Goal: Information Seeking & Learning: Learn about a topic

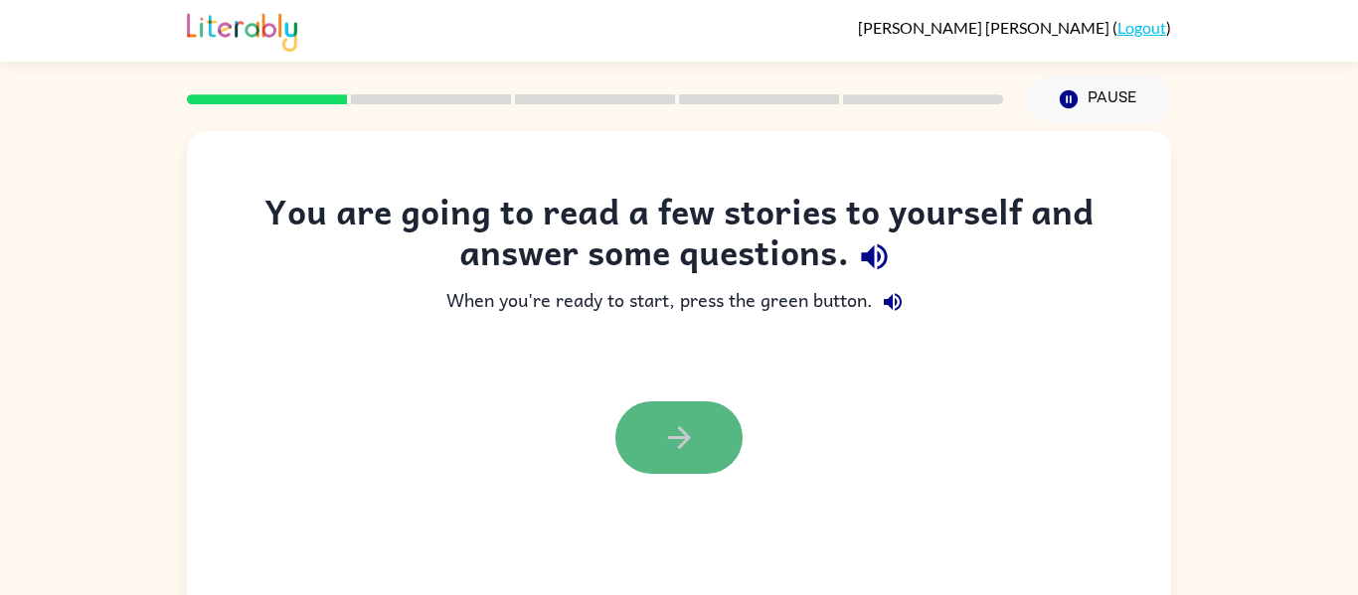
click at [673, 454] on icon "button" at bounding box center [679, 437] width 35 height 35
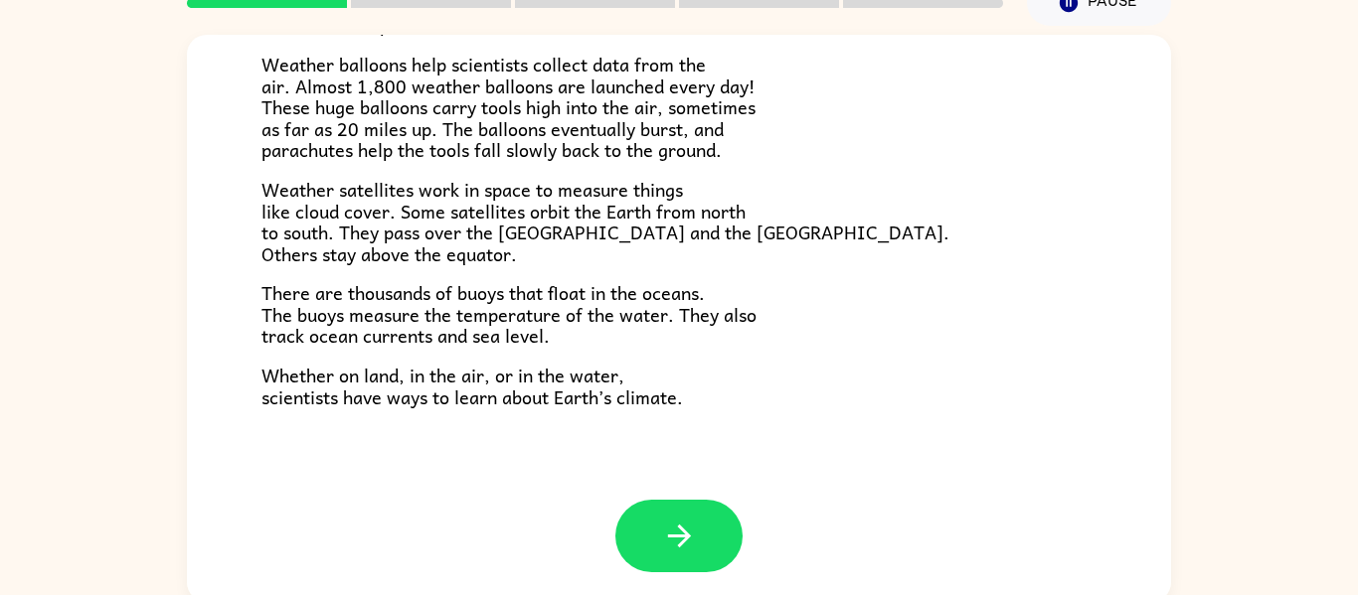
scroll to position [103, 0]
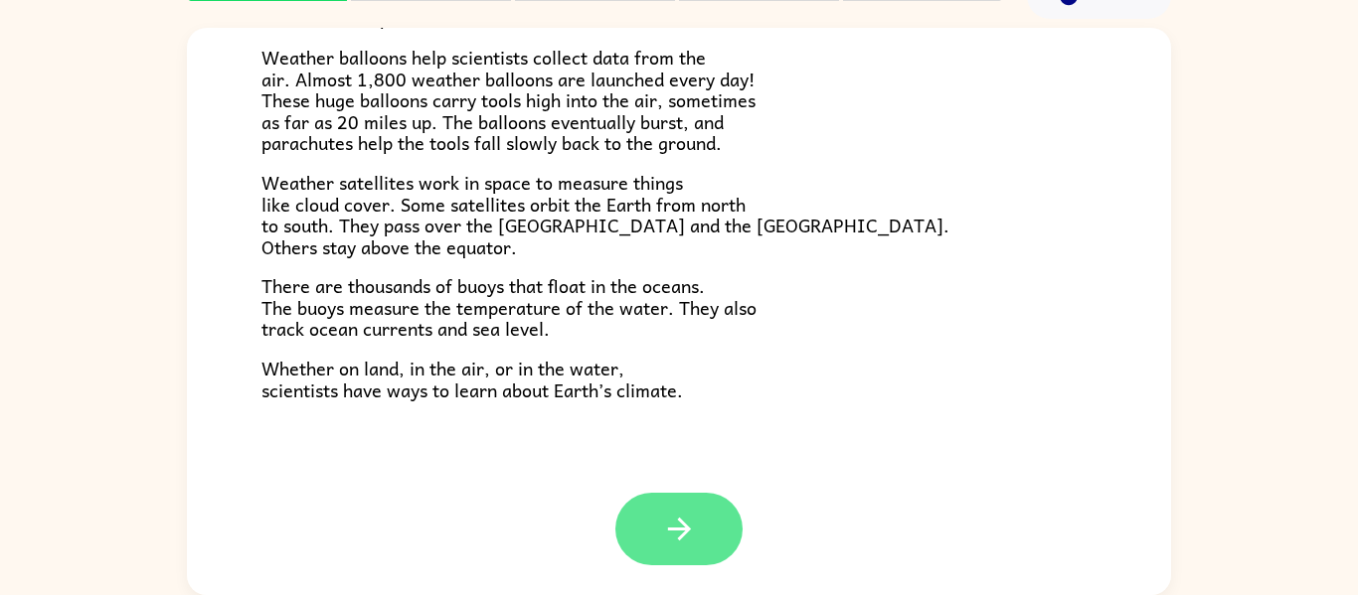
click at [658, 535] on button "button" at bounding box center [678, 529] width 127 height 73
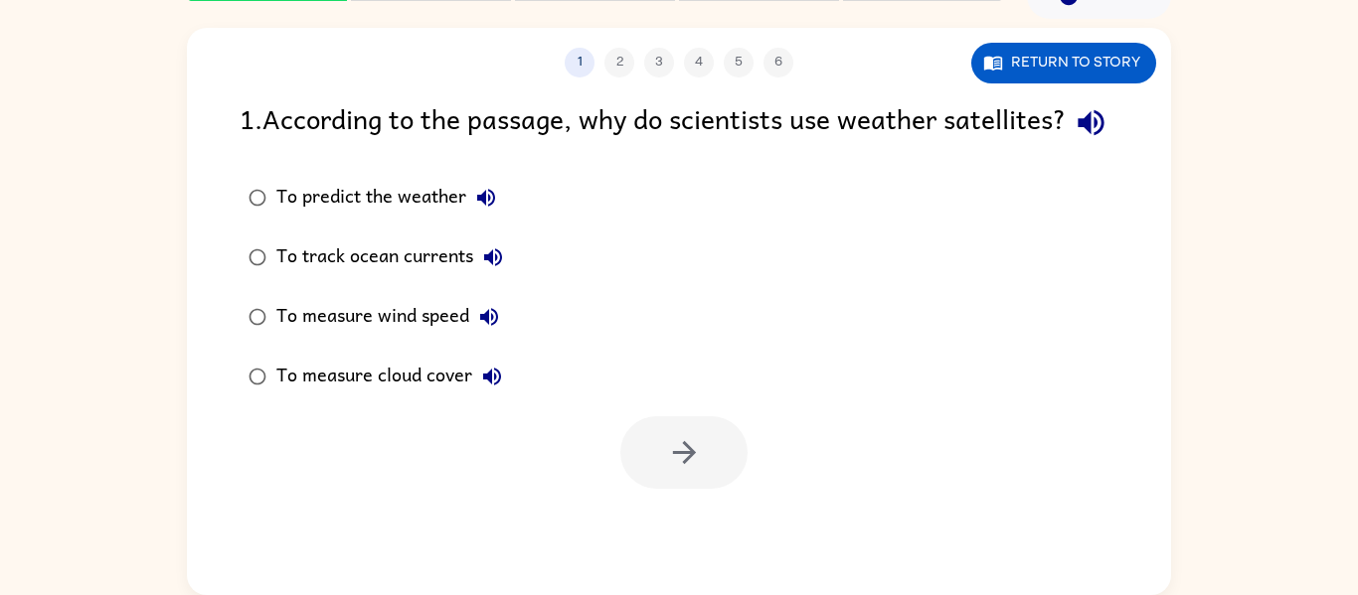
scroll to position [0, 0]
click at [1023, 59] on button "Return to story" at bounding box center [1063, 63] width 185 height 41
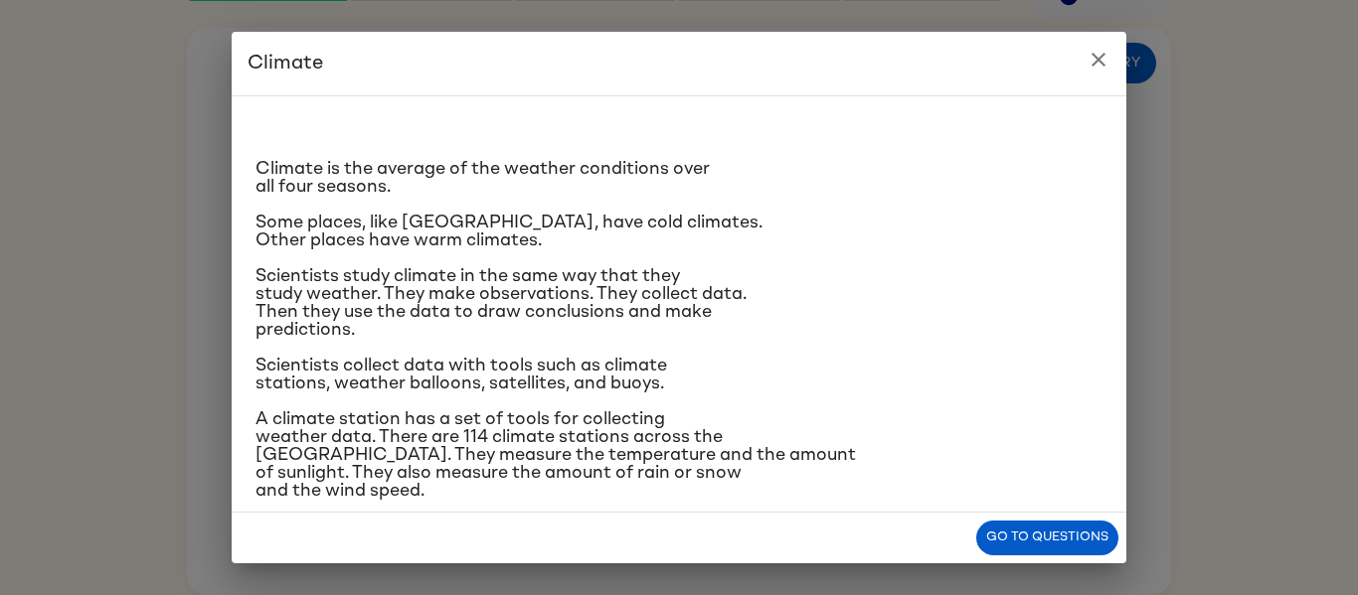
click at [1095, 58] on icon "close" at bounding box center [1098, 60] width 14 height 14
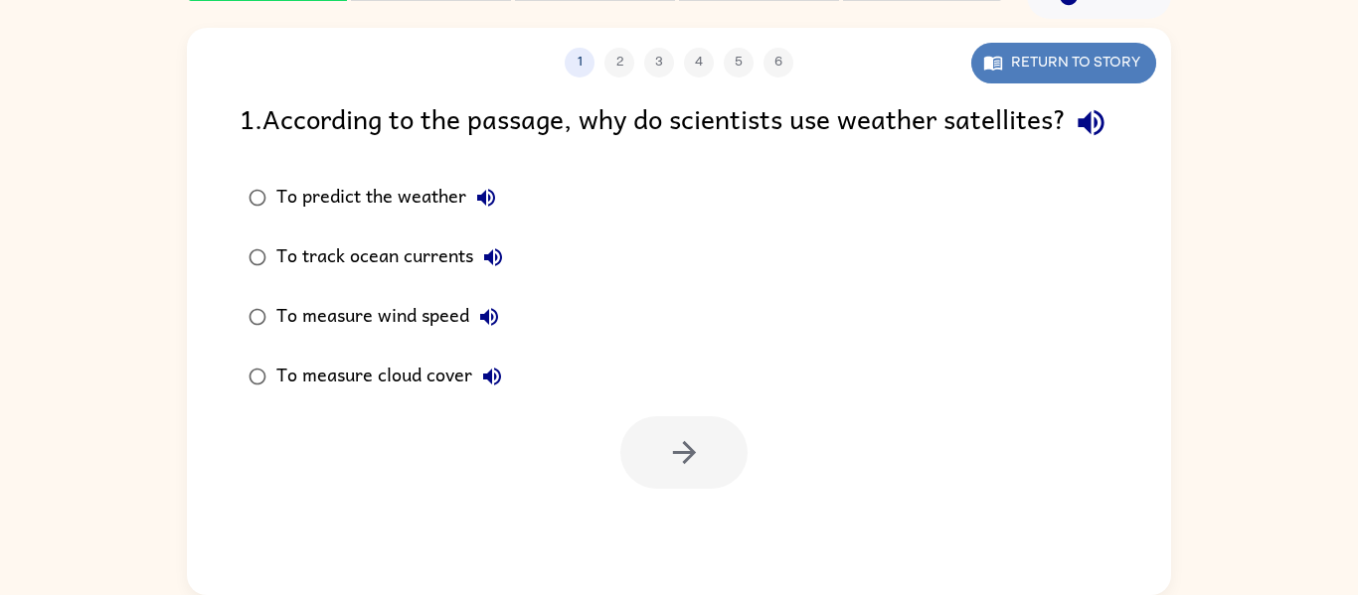
click at [997, 78] on button "Return to story" at bounding box center [1063, 63] width 185 height 41
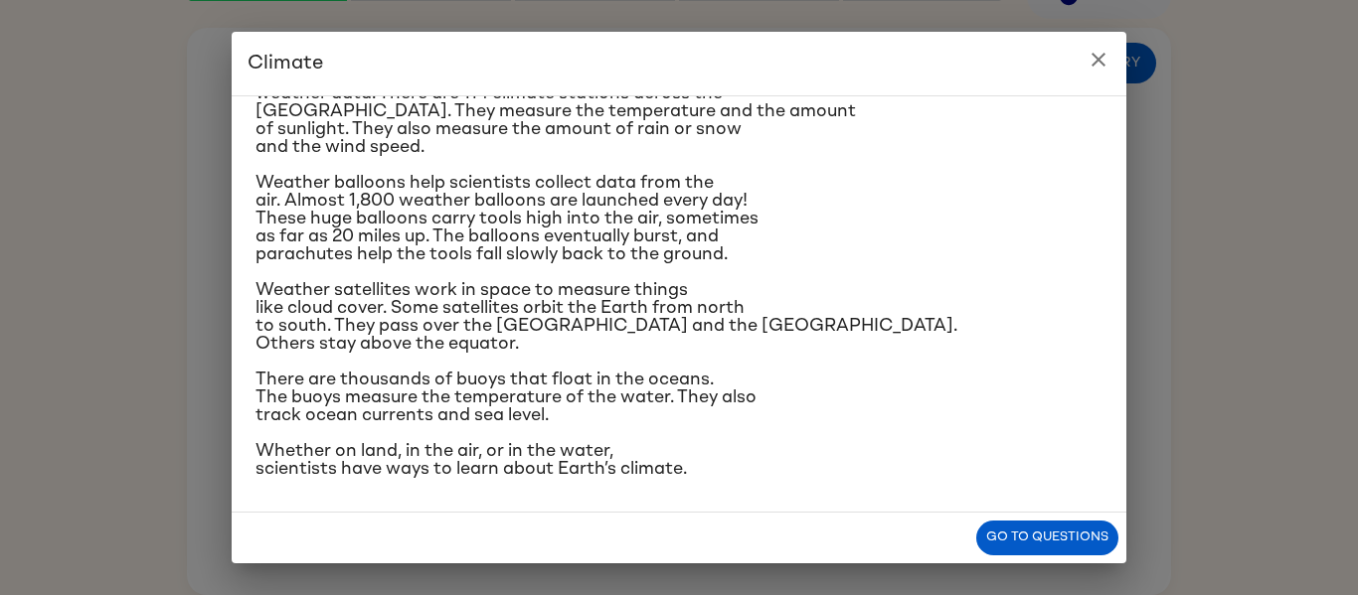
scroll to position [340, 0]
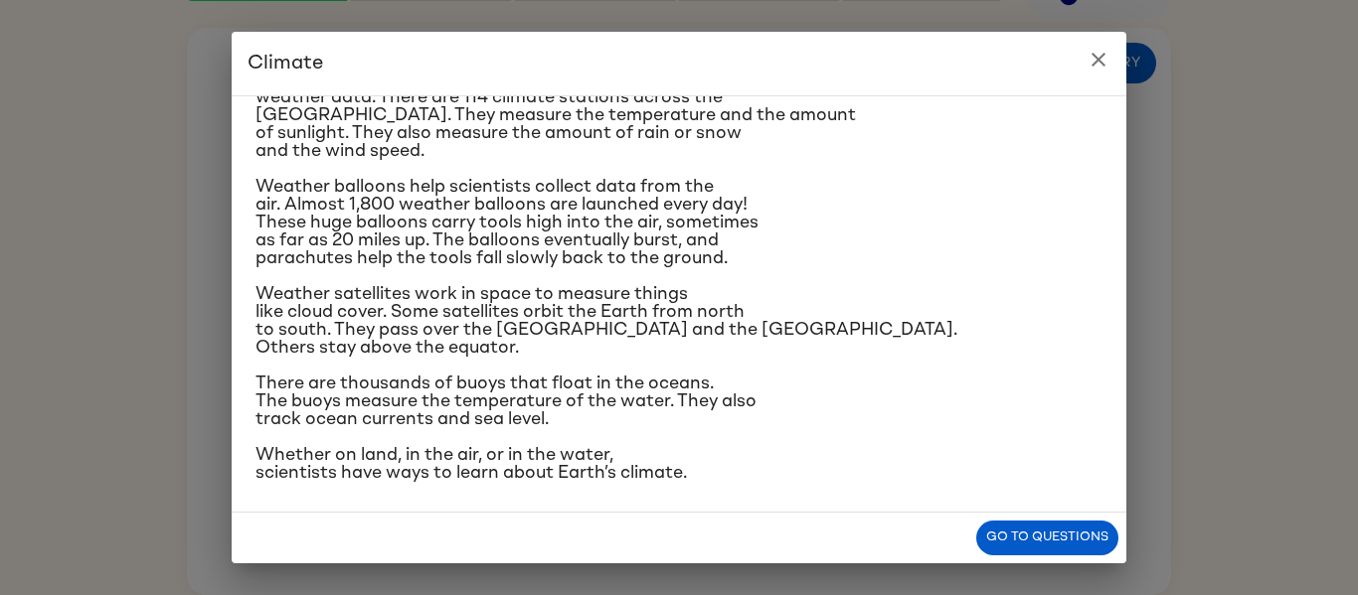
click at [1096, 56] on icon "close" at bounding box center [1098, 60] width 24 height 24
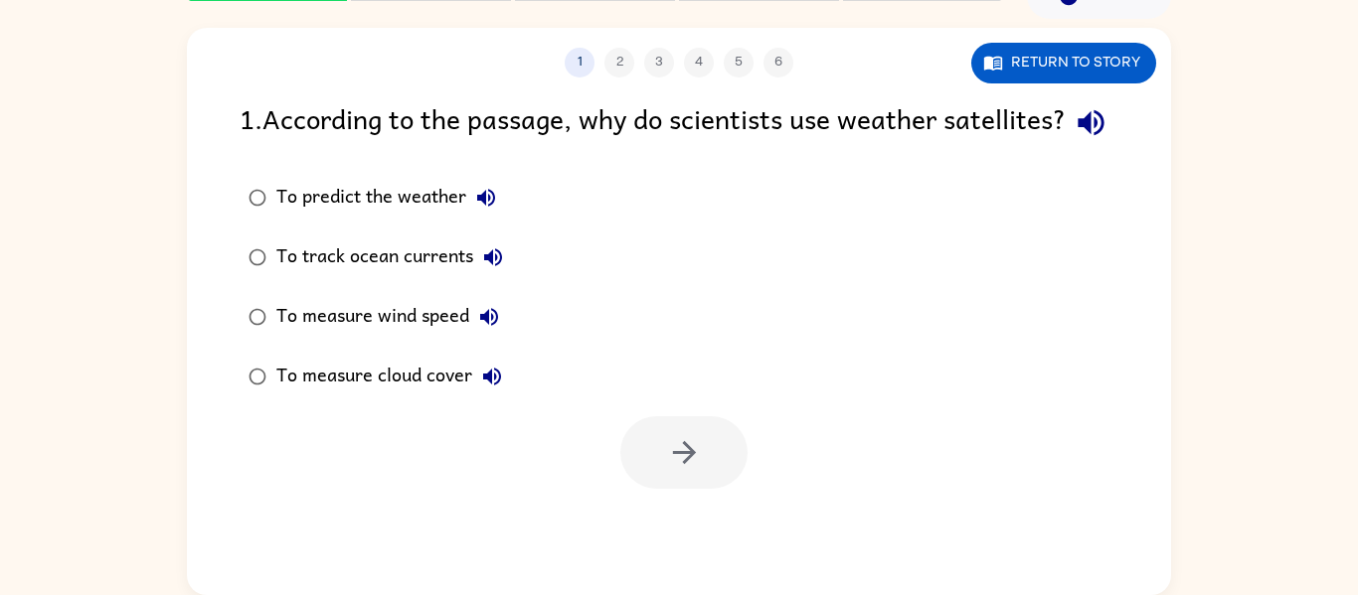
click at [294, 397] on div "To measure cloud cover" at bounding box center [394, 377] width 236 height 40
click at [708, 489] on button "button" at bounding box center [683, 452] width 127 height 73
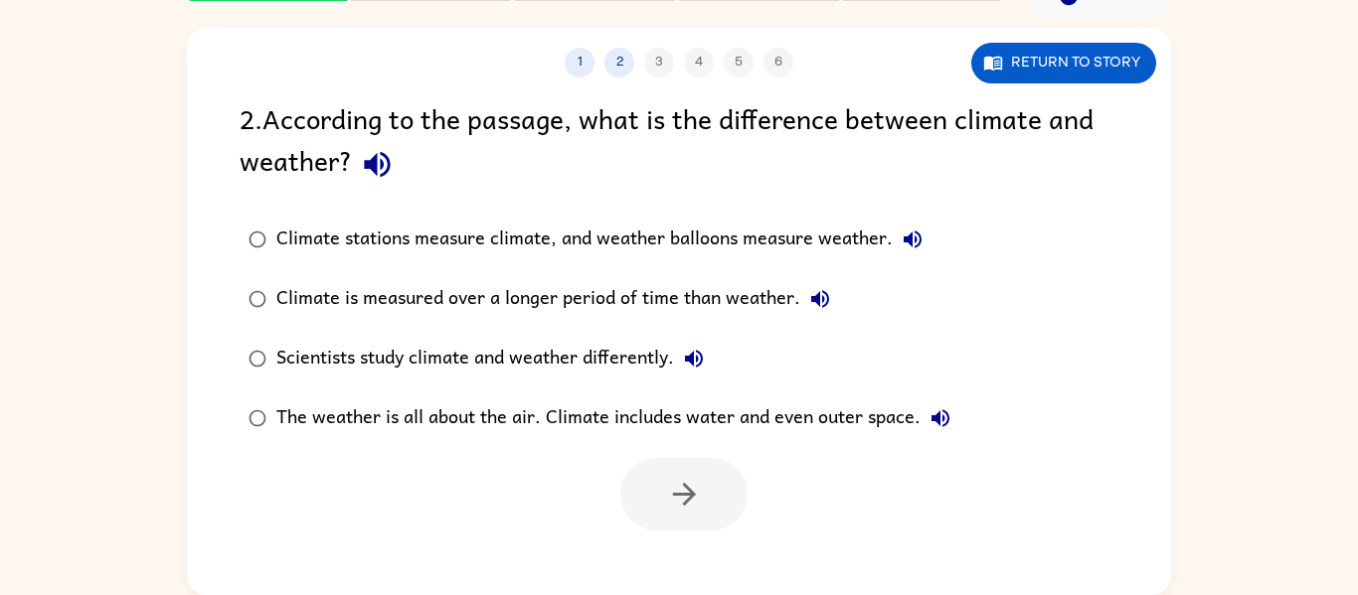
click at [347, 250] on div "Climate stations measure climate, and weather balloons measure weather." at bounding box center [604, 240] width 656 height 40
click at [697, 491] on icon "button" at bounding box center [684, 494] width 35 height 35
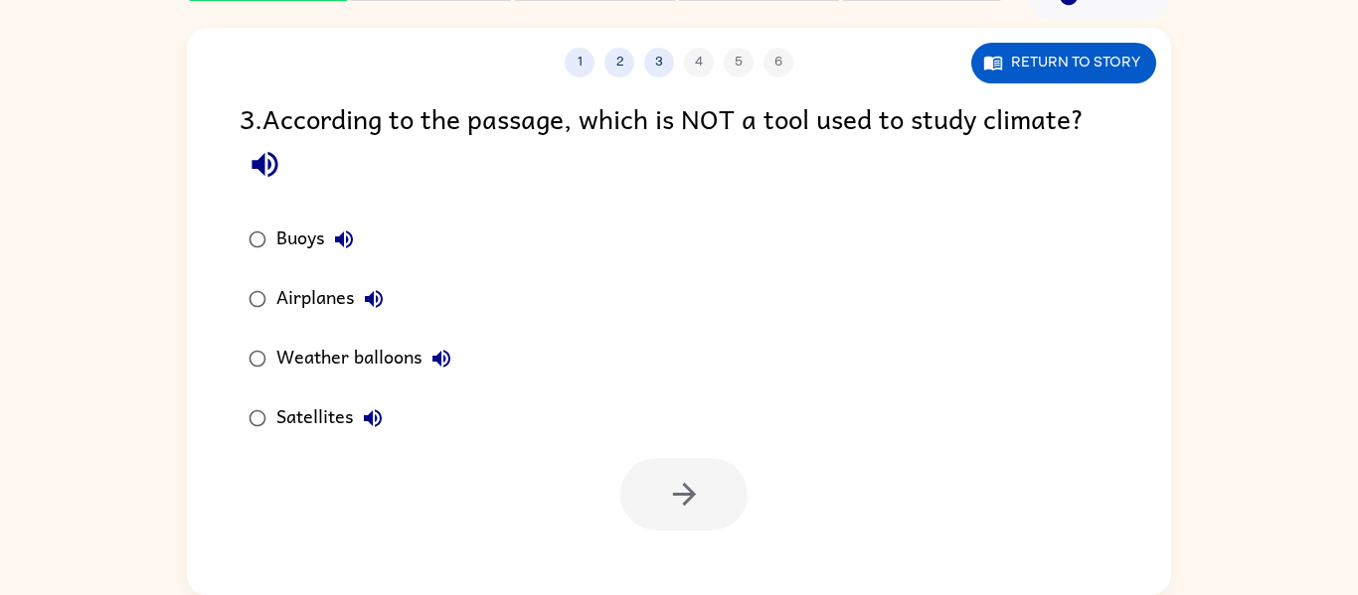
click at [332, 302] on div "Airplanes" at bounding box center [334, 299] width 117 height 40
click at [724, 468] on button "button" at bounding box center [683, 494] width 127 height 73
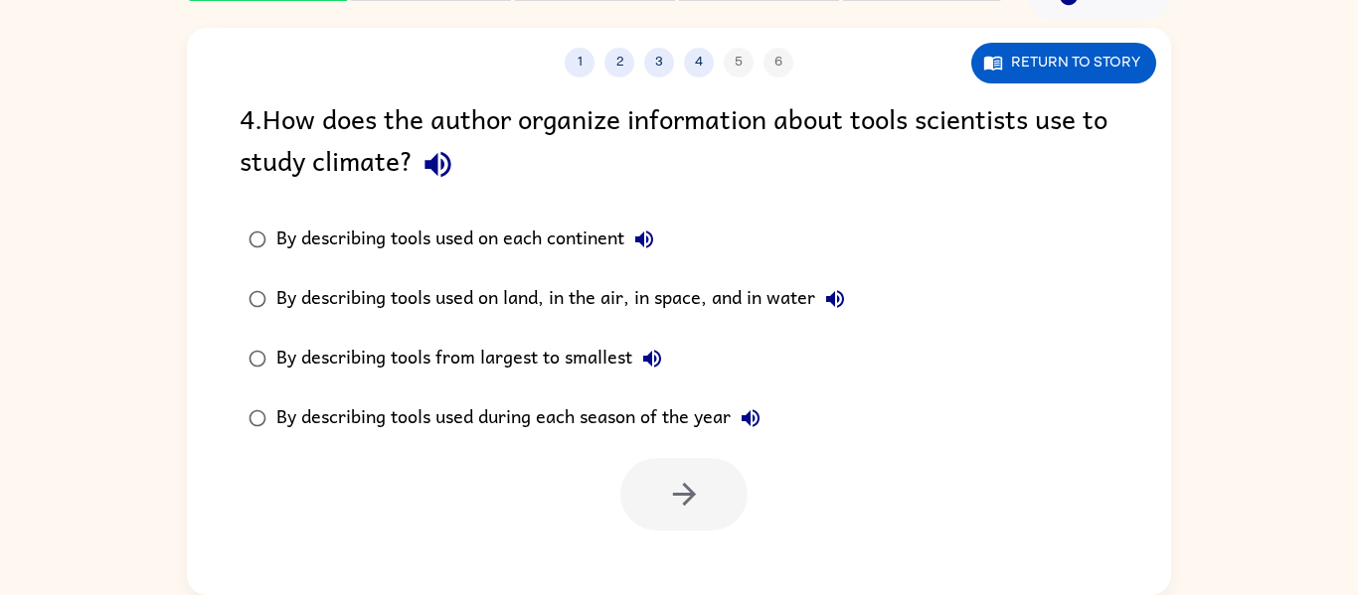
click at [513, 289] on div "By describing tools used on land, in the air, in space, and in water" at bounding box center [565, 299] width 578 height 40
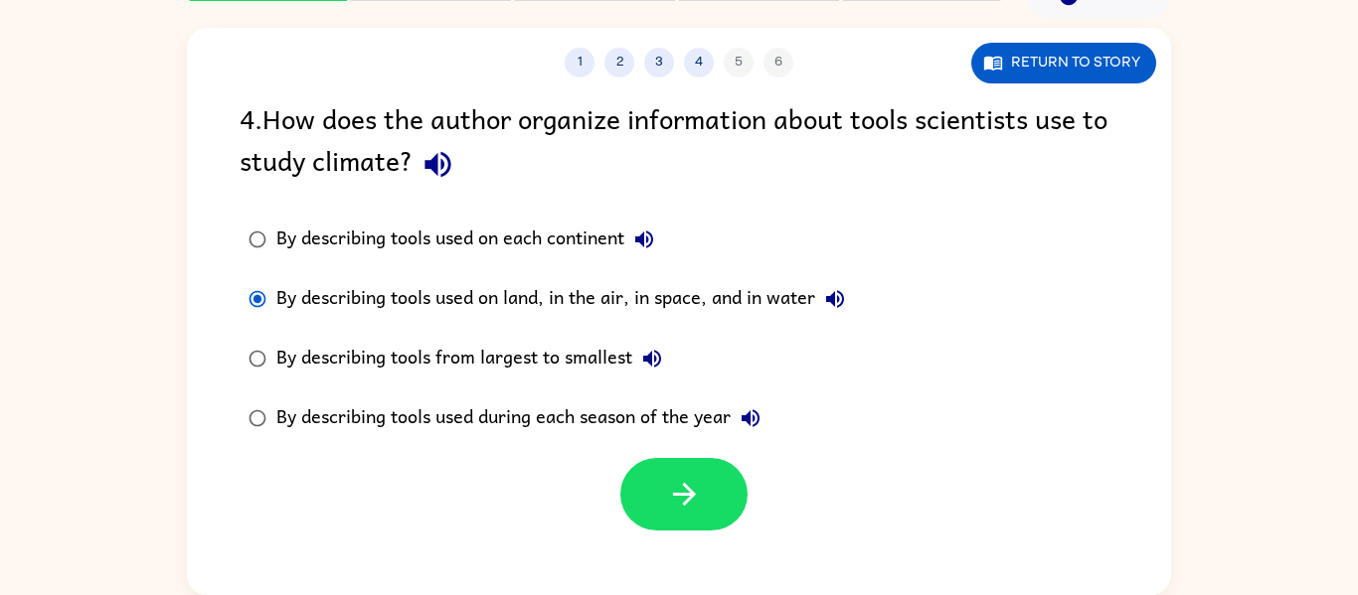
click at [622, 298] on div "By describing tools used on land, in the air, in space, and in water" at bounding box center [565, 299] width 578 height 40
click at [281, 392] on label "By describing tools used during each season of the year" at bounding box center [547, 419] width 636 height 60
click at [715, 503] on button "button" at bounding box center [683, 494] width 127 height 73
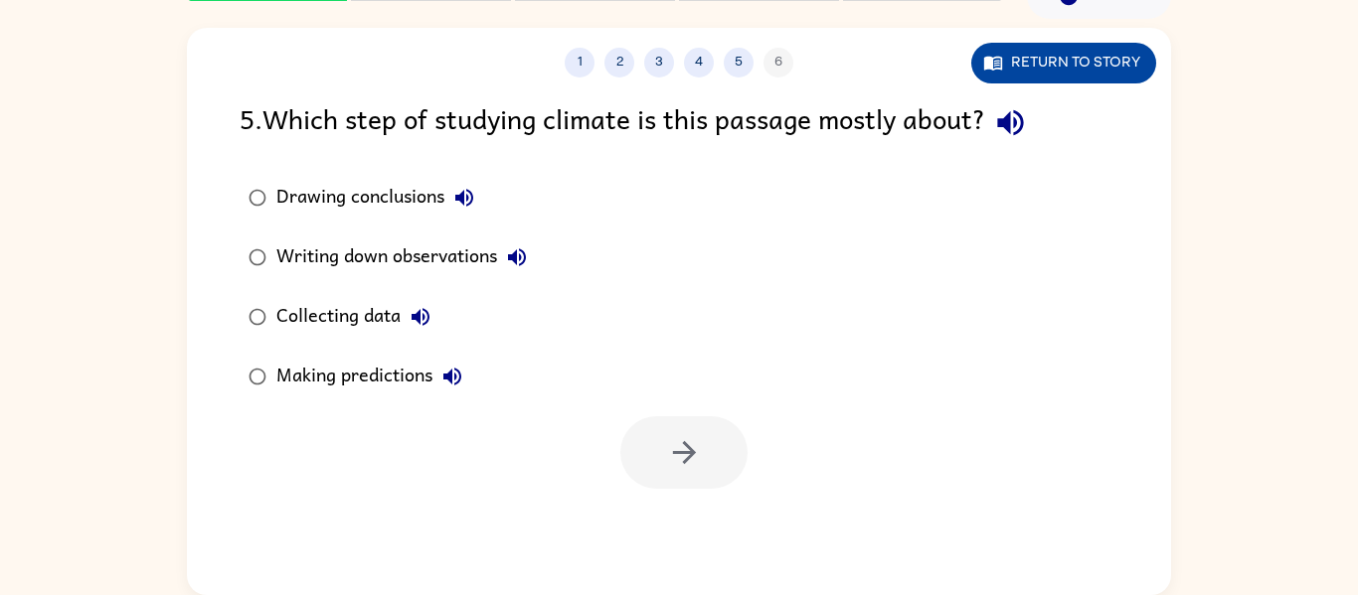
click at [1036, 79] on button "Return to story" at bounding box center [1063, 63] width 185 height 41
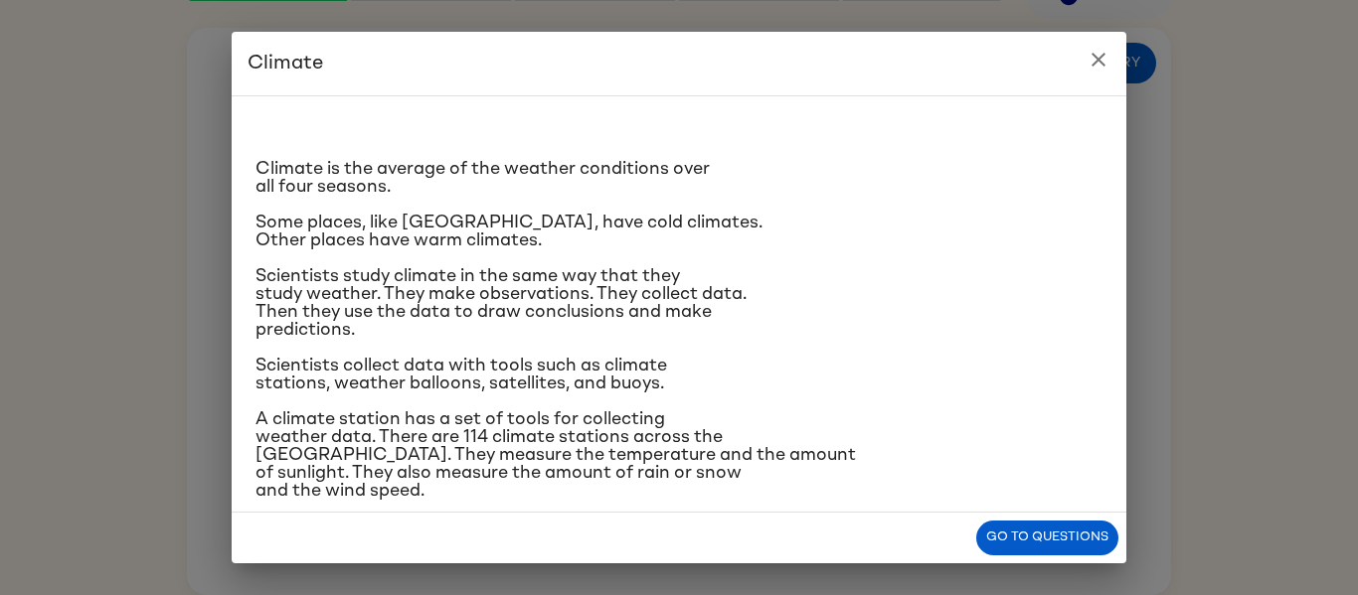
click at [1092, 59] on icon "close" at bounding box center [1098, 60] width 24 height 24
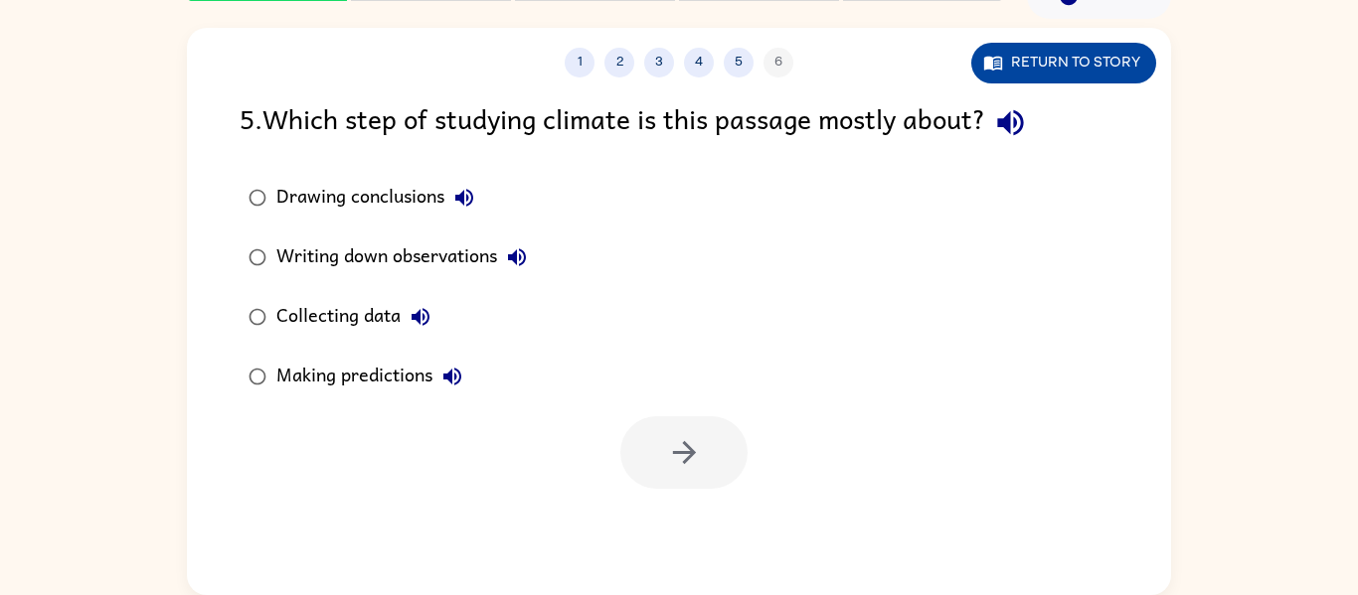
click at [992, 56] on icon "button" at bounding box center [993, 63] width 20 height 20
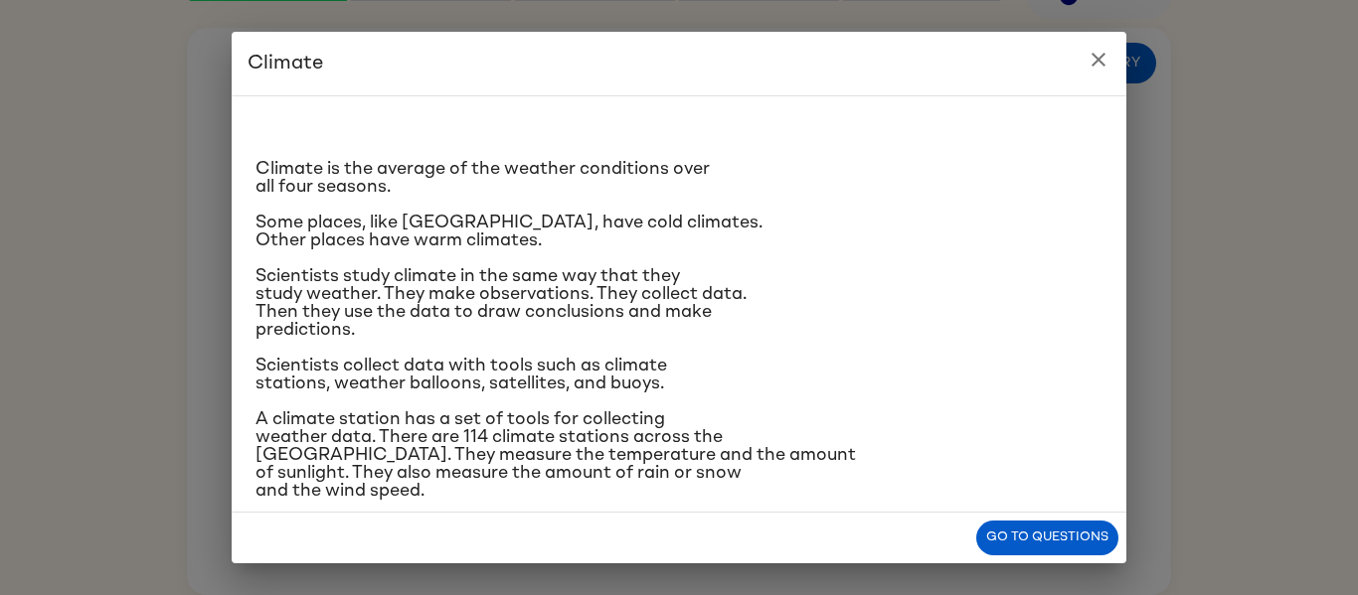
click at [1076, 67] on h2 "Climate" at bounding box center [679, 64] width 894 height 64
click at [1088, 60] on icon "close" at bounding box center [1098, 60] width 24 height 24
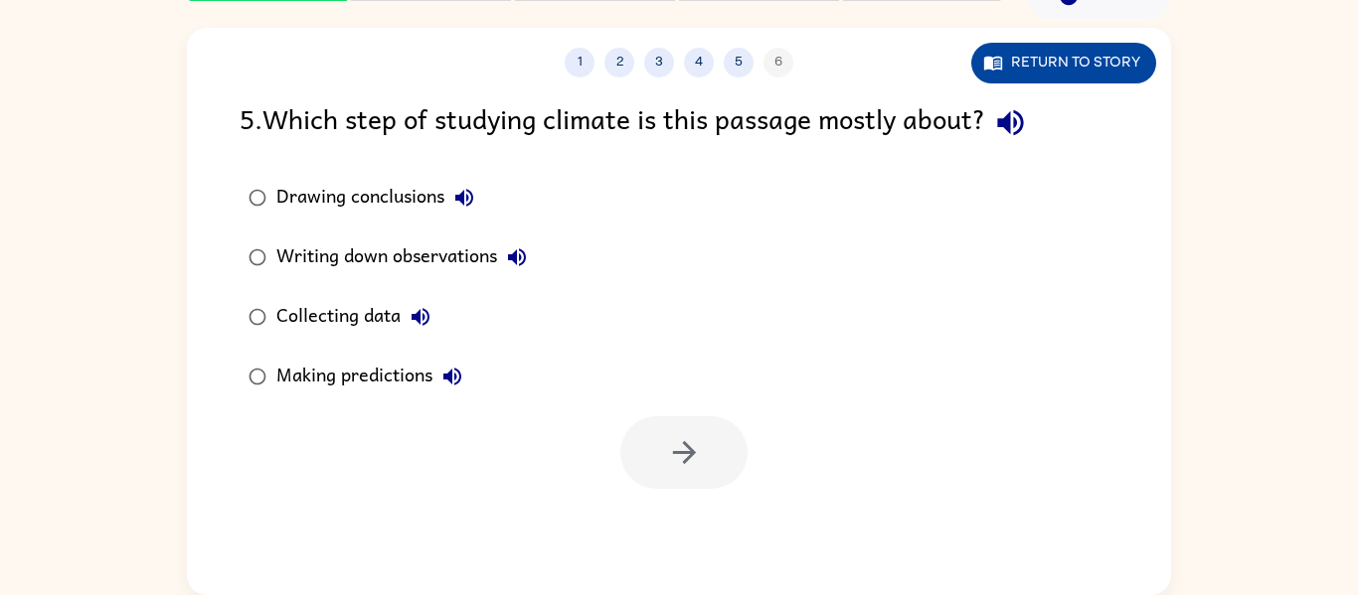
click at [1117, 55] on button "Return to story" at bounding box center [1063, 63] width 185 height 41
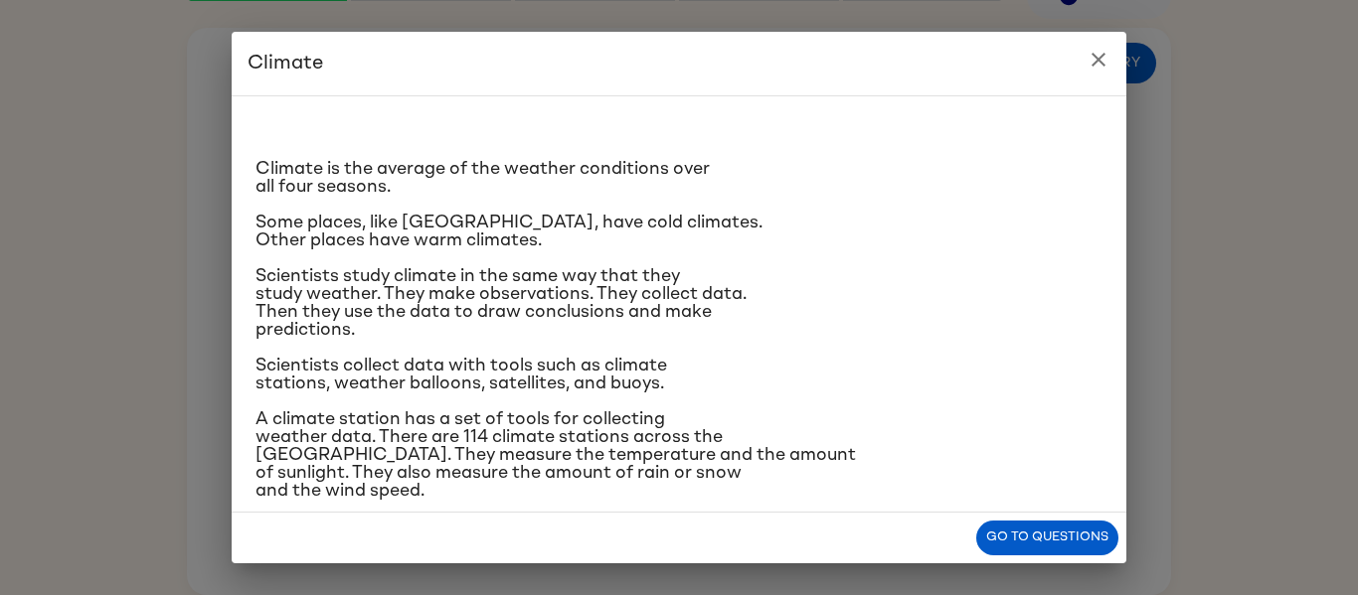
click at [1100, 50] on icon "close" at bounding box center [1098, 60] width 24 height 24
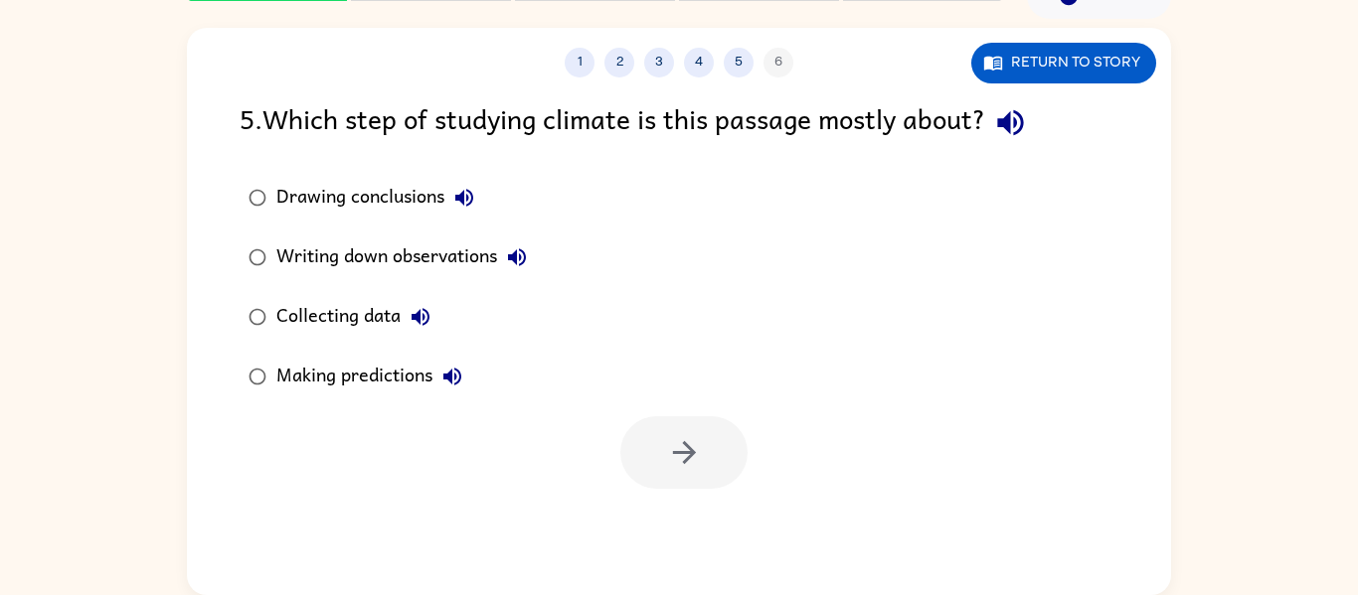
click at [298, 300] on div "Collecting data" at bounding box center [358, 317] width 164 height 40
click at [646, 423] on button "button" at bounding box center [683, 452] width 127 height 73
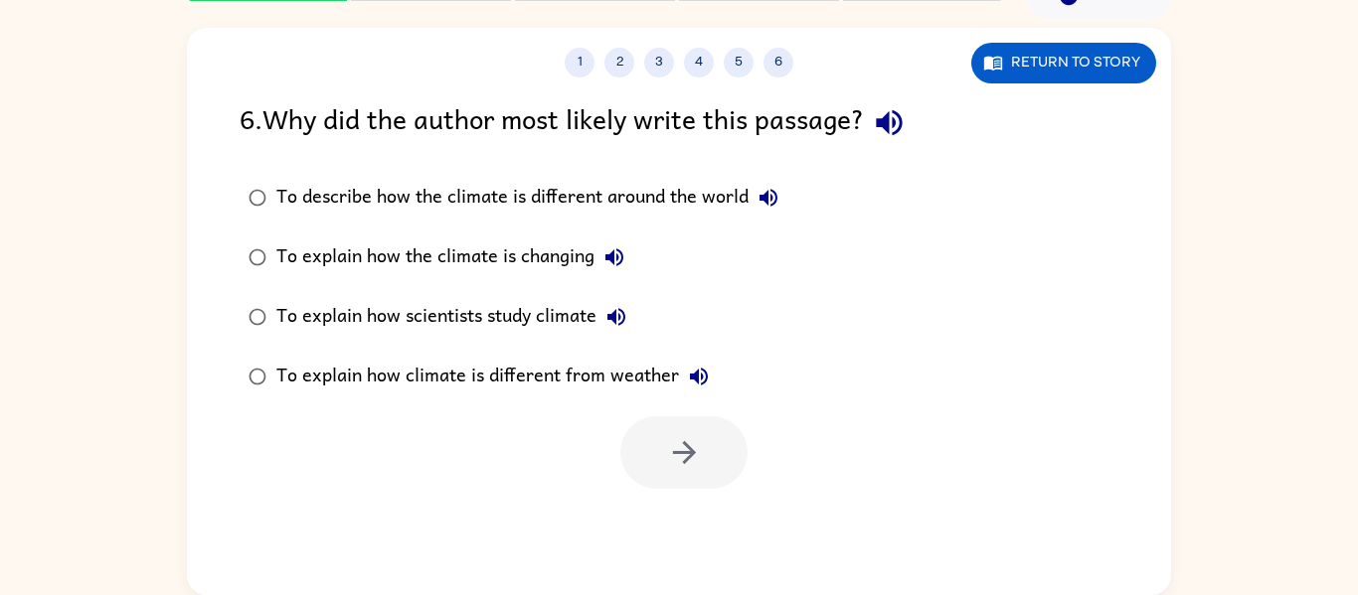
click at [499, 197] on div "To describe how the climate is different around the world" at bounding box center [532, 198] width 512 height 40
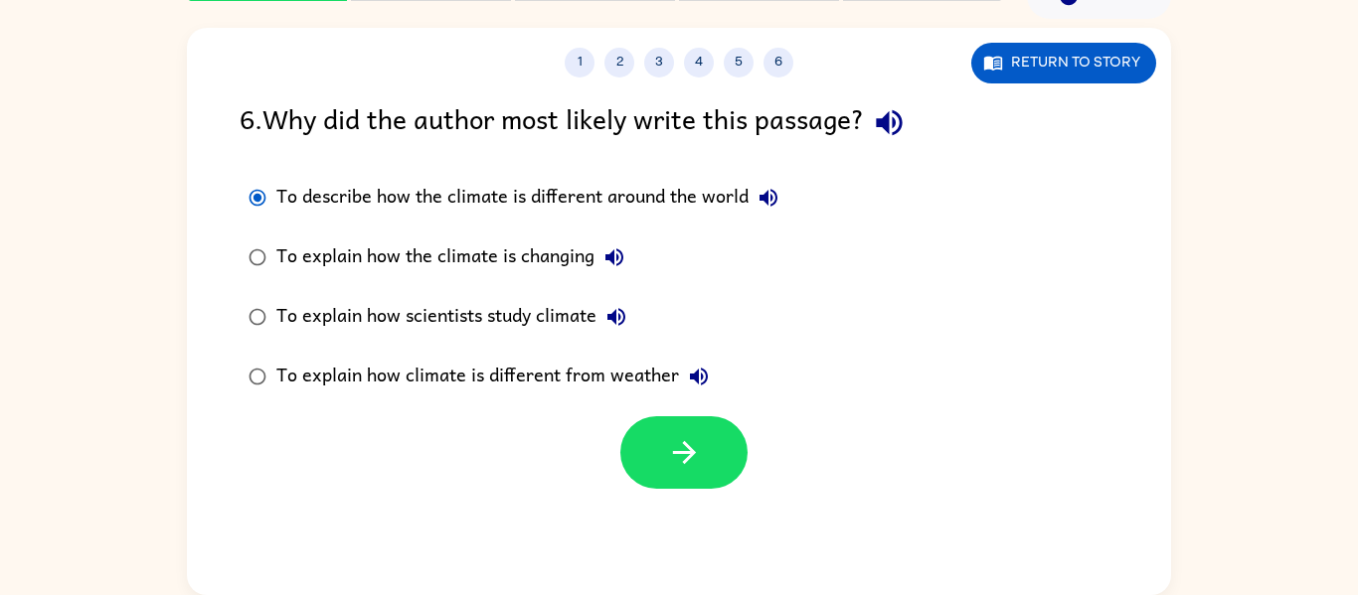
click at [523, 359] on div "To explain how climate is different from weather" at bounding box center [497, 377] width 442 height 40
click at [708, 447] on button "button" at bounding box center [683, 452] width 127 height 73
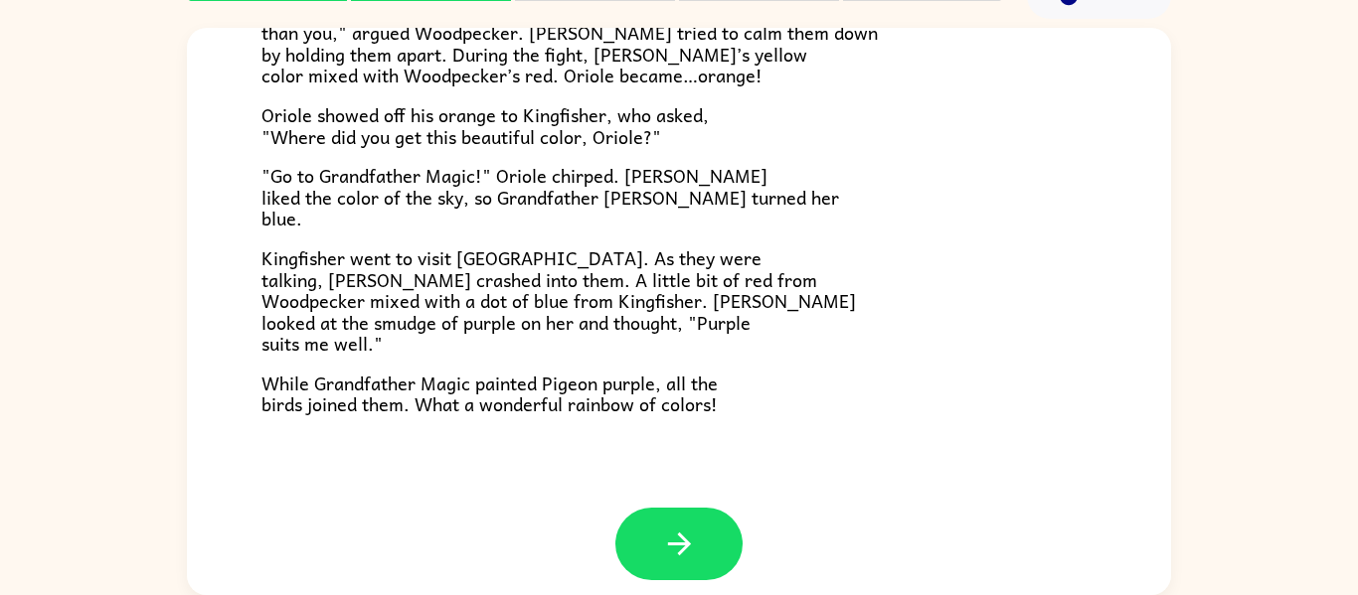
scroll to position [513, 0]
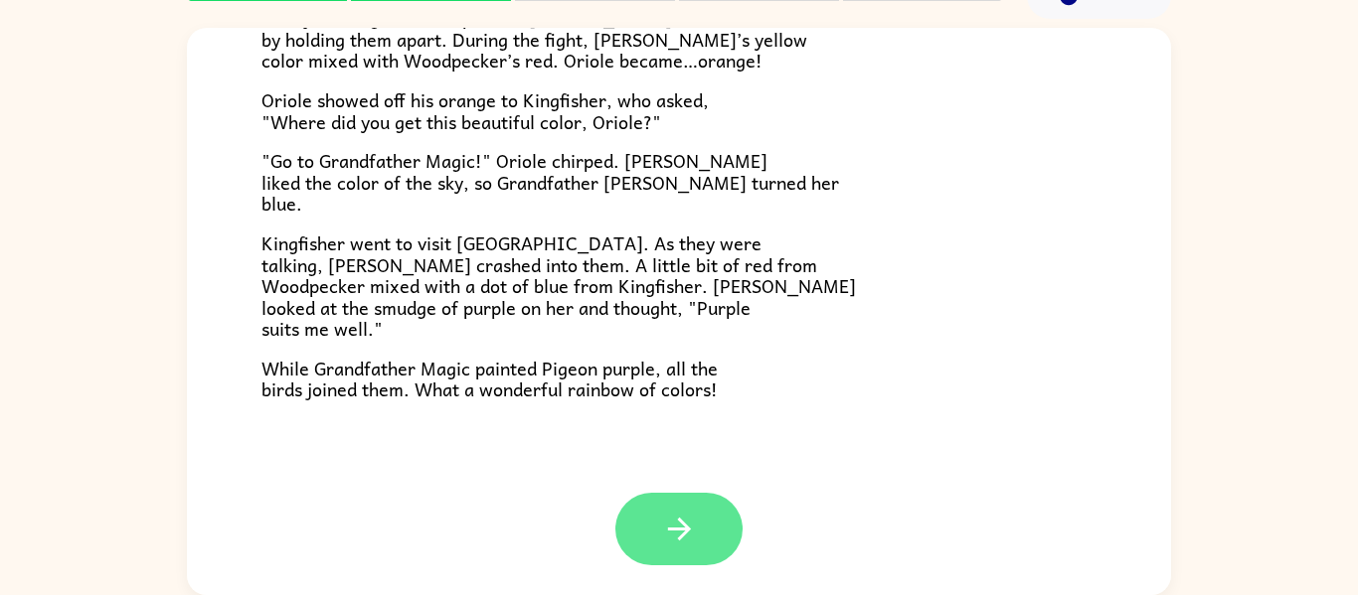
click at [650, 524] on button "button" at bounding box center [678, 529] width 127 height 73
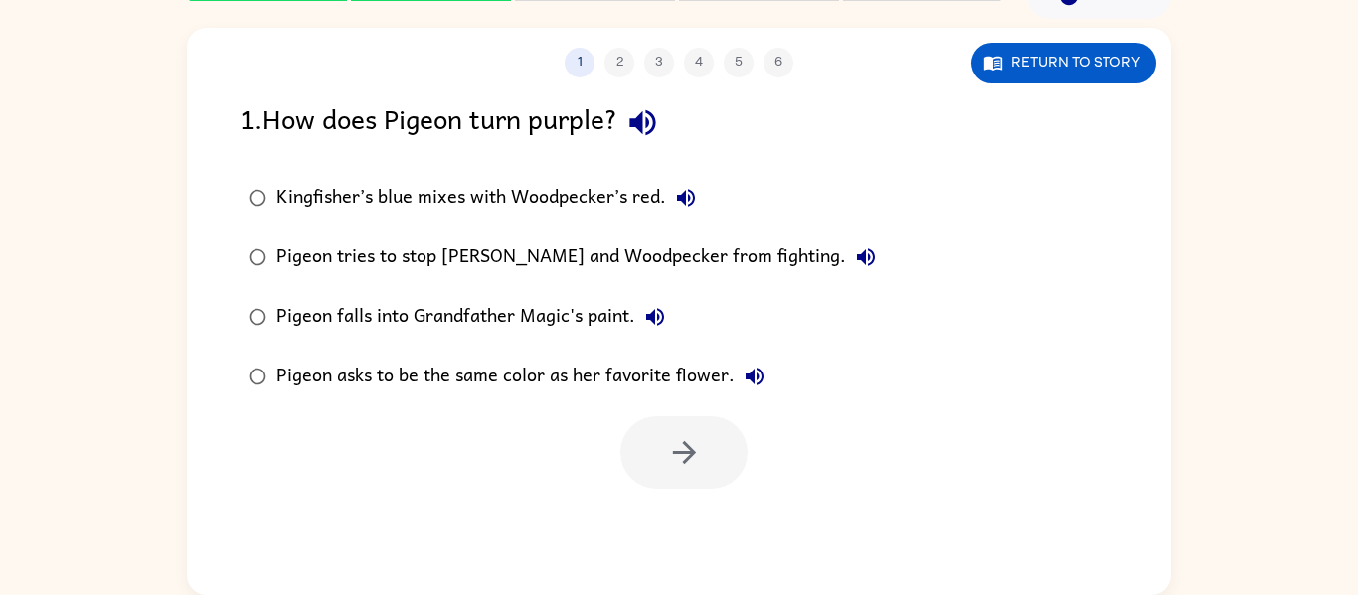
click at [420, 202] on div "Kingfisher’s blue mixes with Woodpecker’s red." at bounding box center [490, 198] width 429 height 40
click at [662, 453] on button "button" at bounding box center [683, 452] width 127 height 73
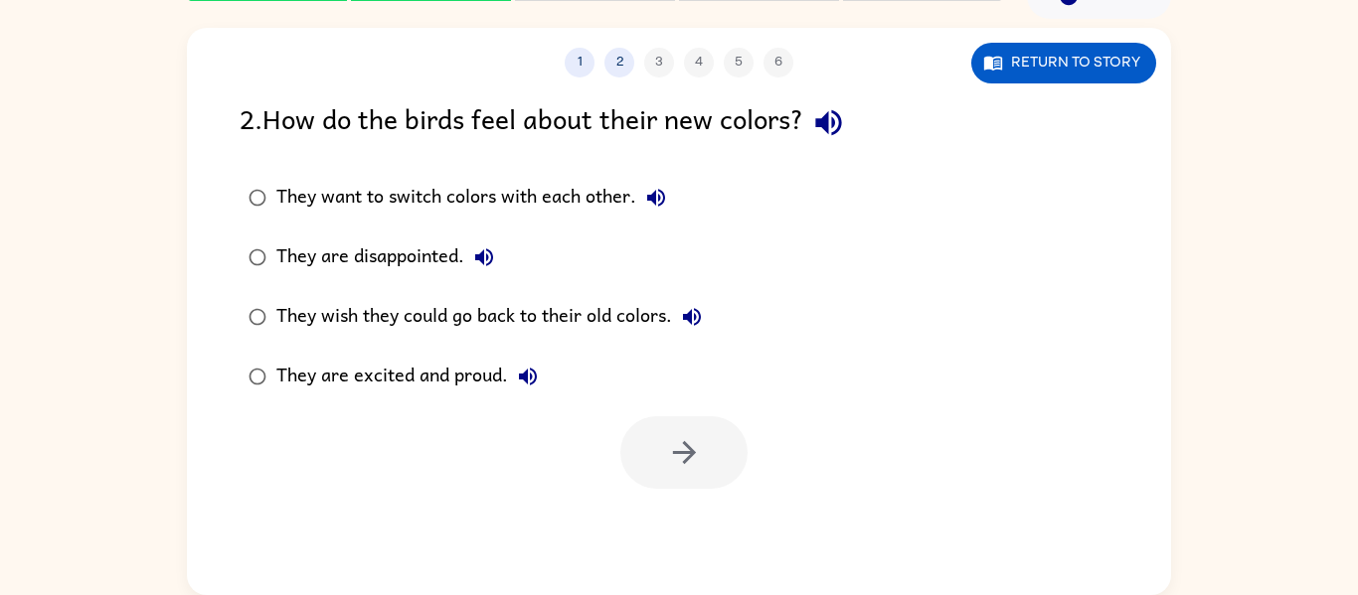
click at [489, 372] on div "They are excited and proud." at bounding box center [411, 377] width 271 height 40
click at [718, 457] on button "button" at bounding box center [683, 452] width 127 height 73
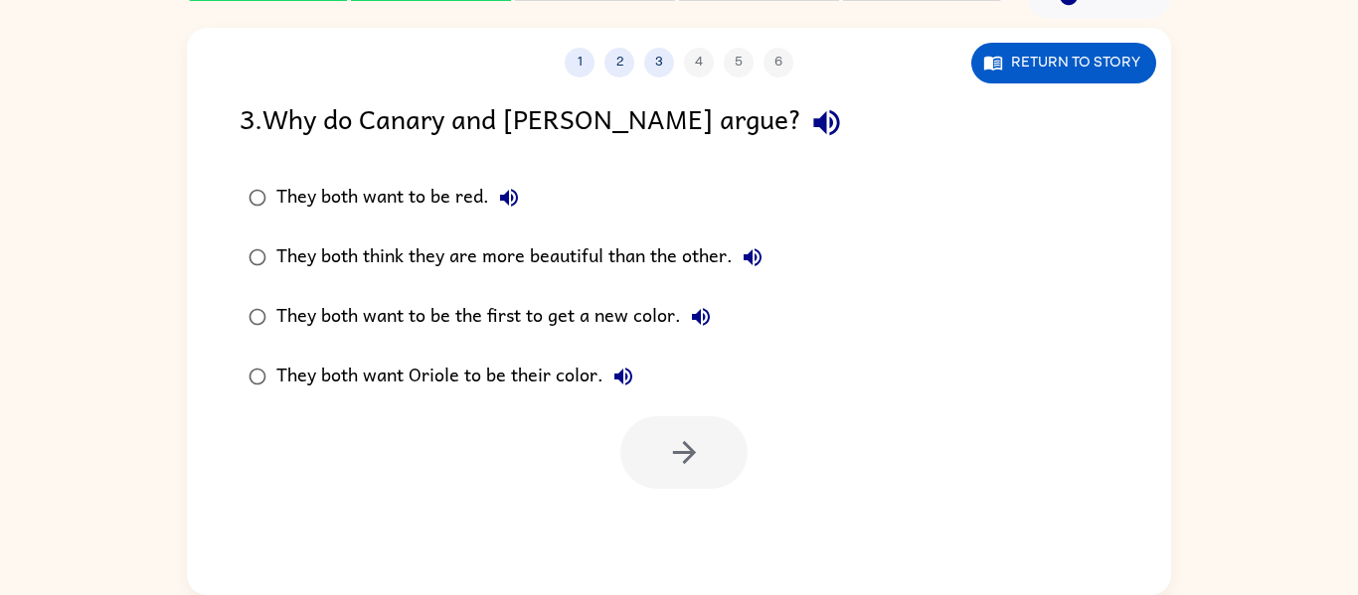
click at [552, 254] on div "They both think they are more beautiful than the other." at bounding box center [524, 258] width 496 height 40
click at [671, 436] on icon "button" at bounding box center [684, 452] width 35 height 35
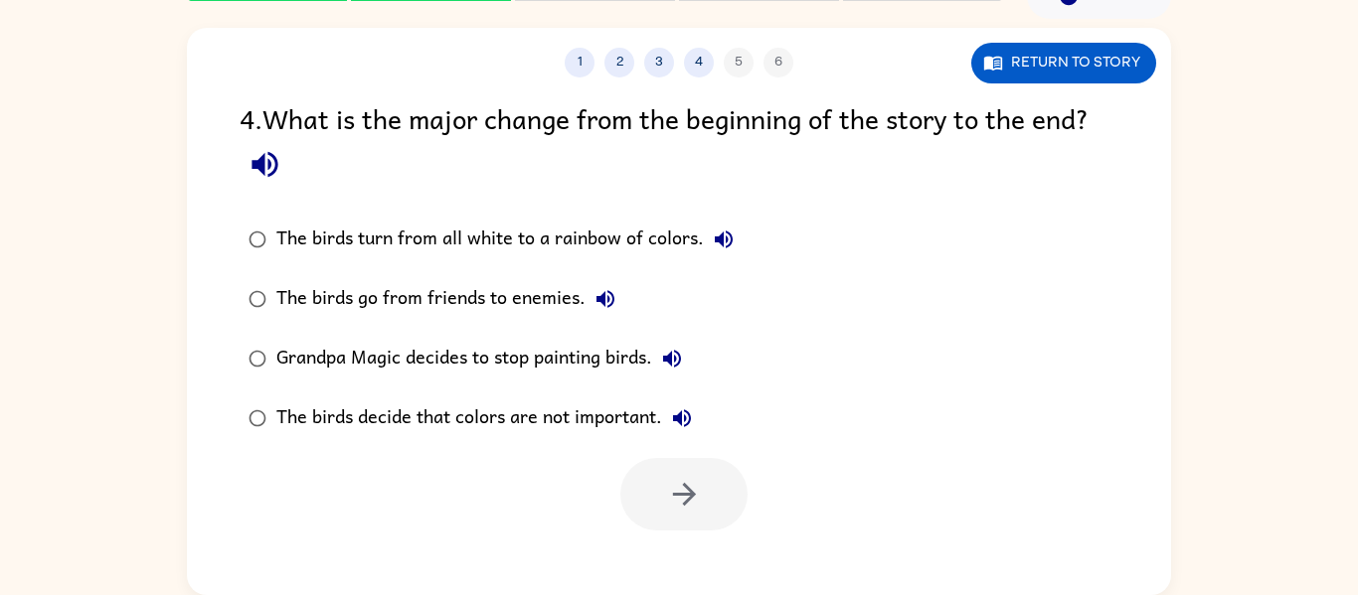
click at [564, 247] on div "The birds turn from all white to a rainbow of colors." at bounding box center [509, 240] width 467 height 40
click at [680, 490] on icon "button" at bounding box center [684, 494] width 35 height 35
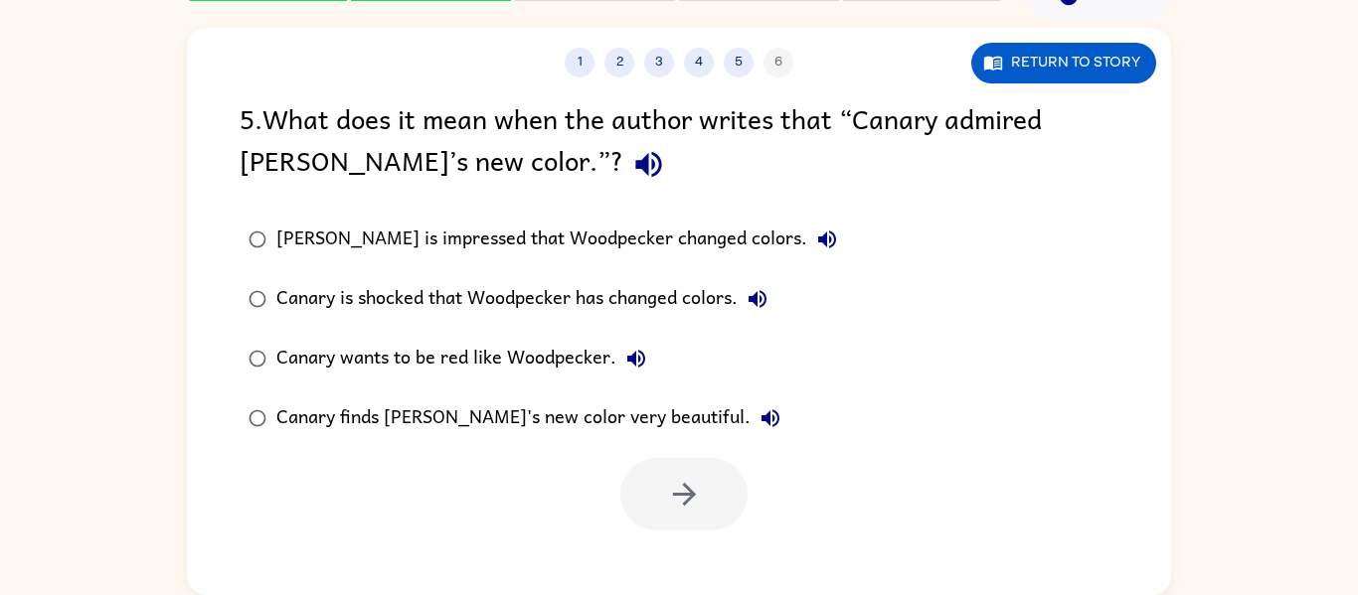
click at [500, 405] on div "Canary finds [PERSON_NAME]'s new color very beautiful." at bounding box center [533, 419] width 514 height 40
click at [653, 489] on button "button" at bounding box center [683, 494] width 127 height 73
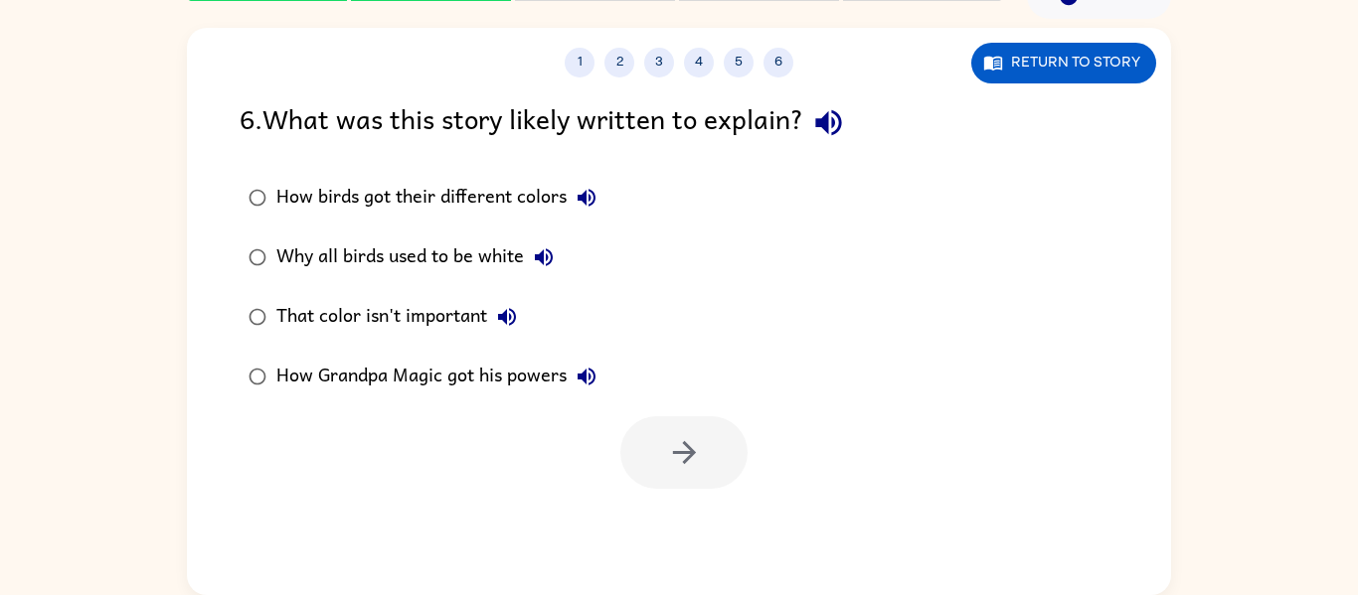
click at [414, 320] on div "That color isn't important" at bounding box center [401, 317] width 250 height 40
click at [667, 451] on icon "button" at bounding box center [684, 452] width 35 height 35
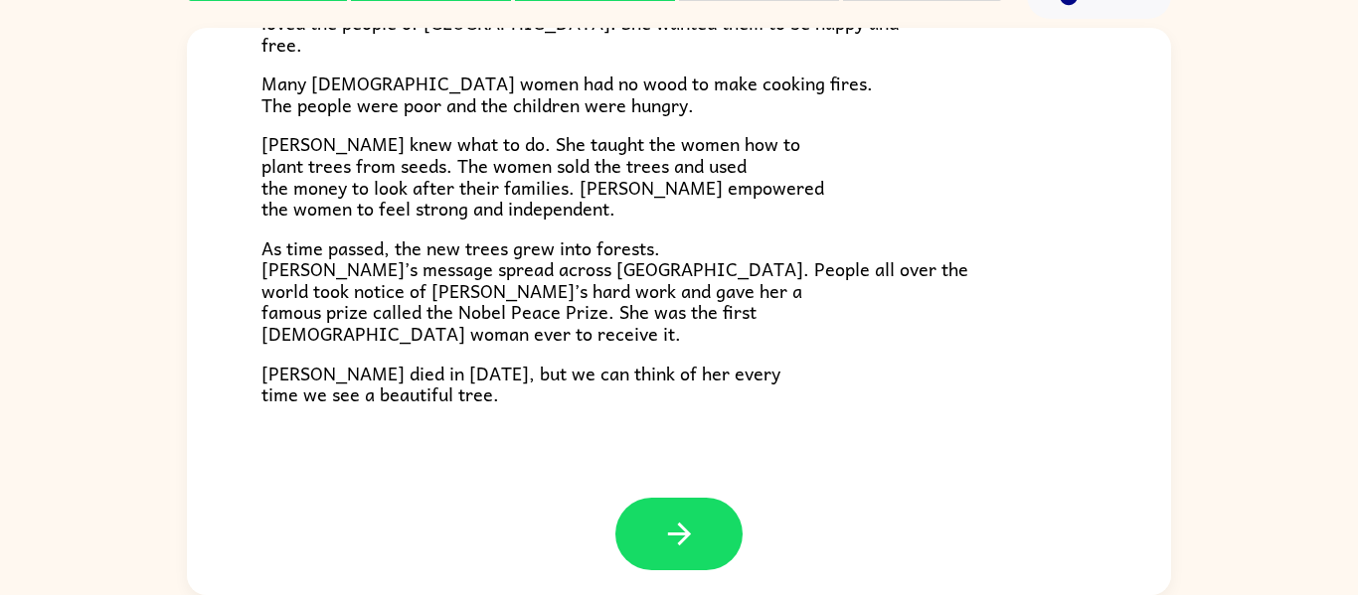
scroll to position [560, 0]
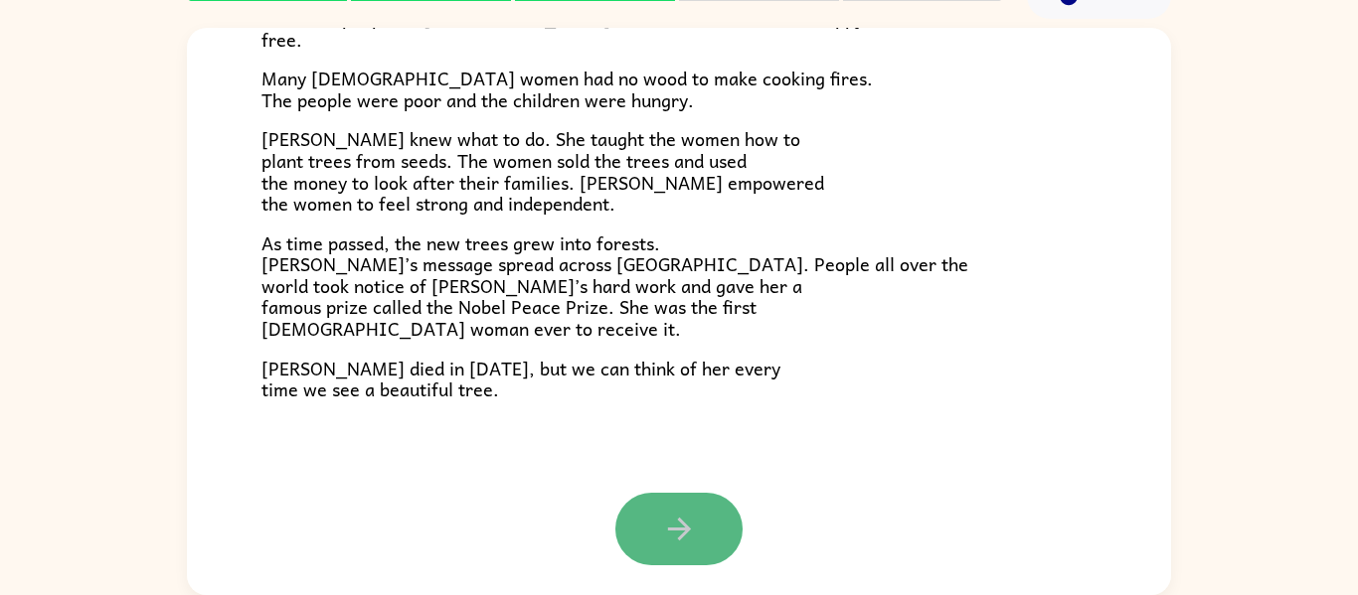
click at [697, 562] on button "button" at bounding box center [678, 529] width 127 height 73
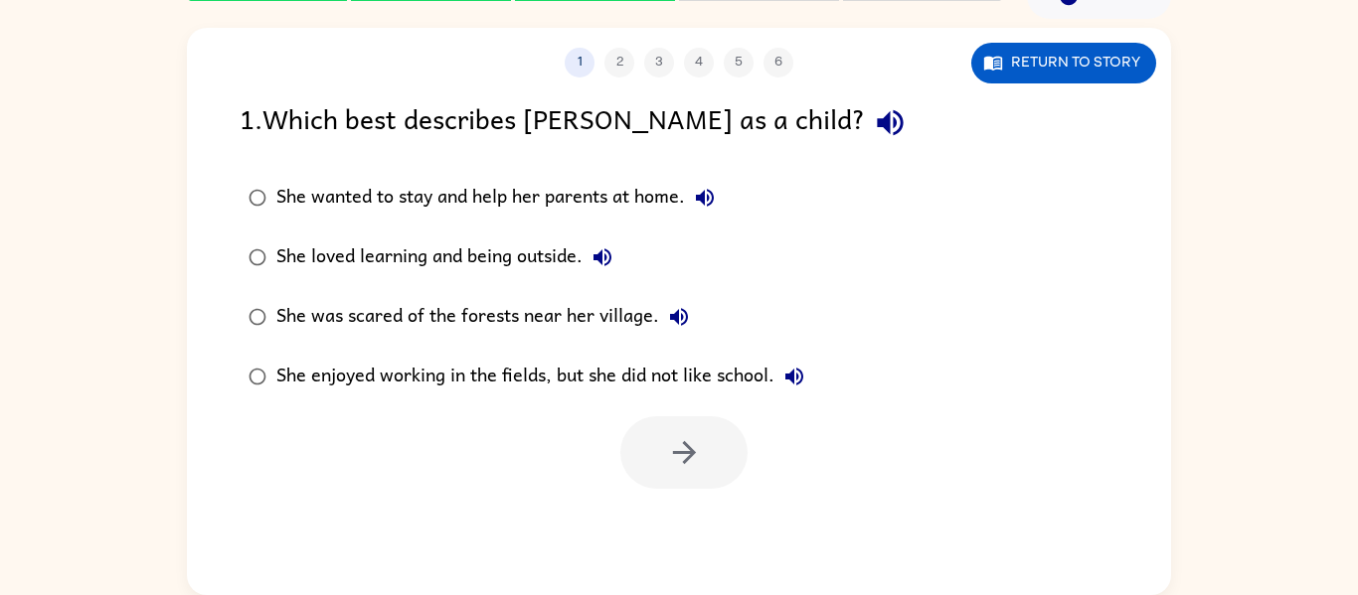
click at [324, 263] on div "She loved learning and being outside." at bounding box center [449, 258] width 346 height 40
click at [661, 456] on button "button" at bounding box center [683, 452] width 127 height 73
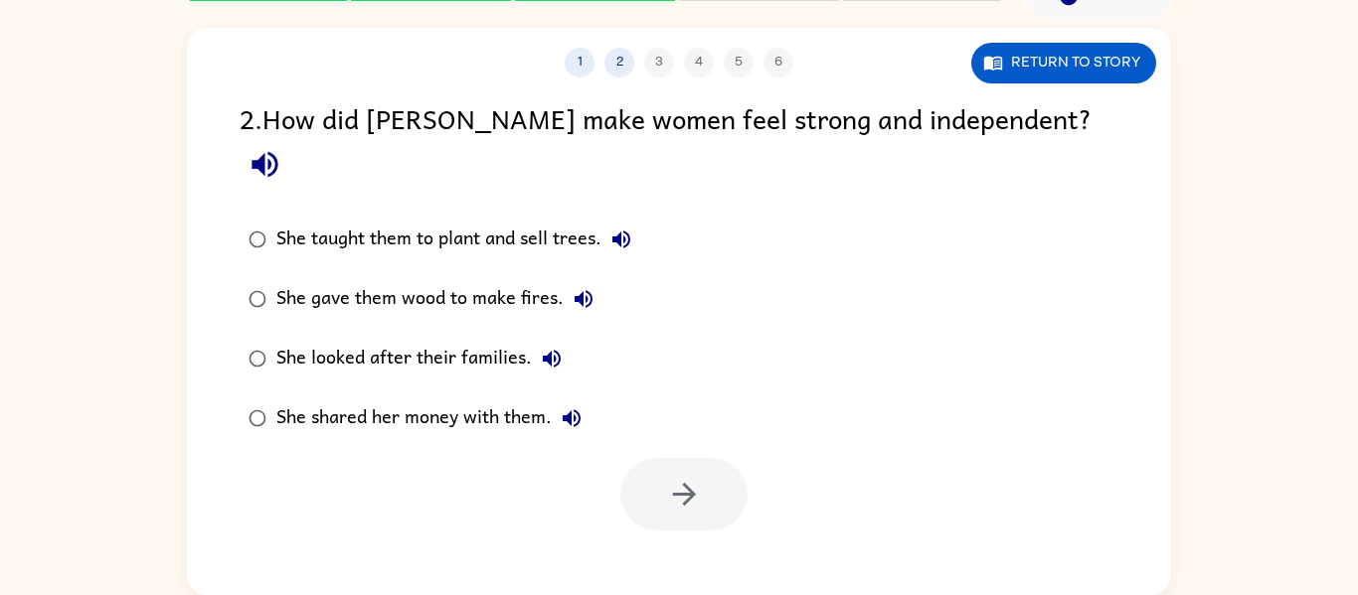
click at [316, 220] on div "She taught them to plant and sell trees." at bounding box center [458, 240] width 365 height 40
click at [709, 458] on button "button" at bounding box center [683, 494] width 127 height 73
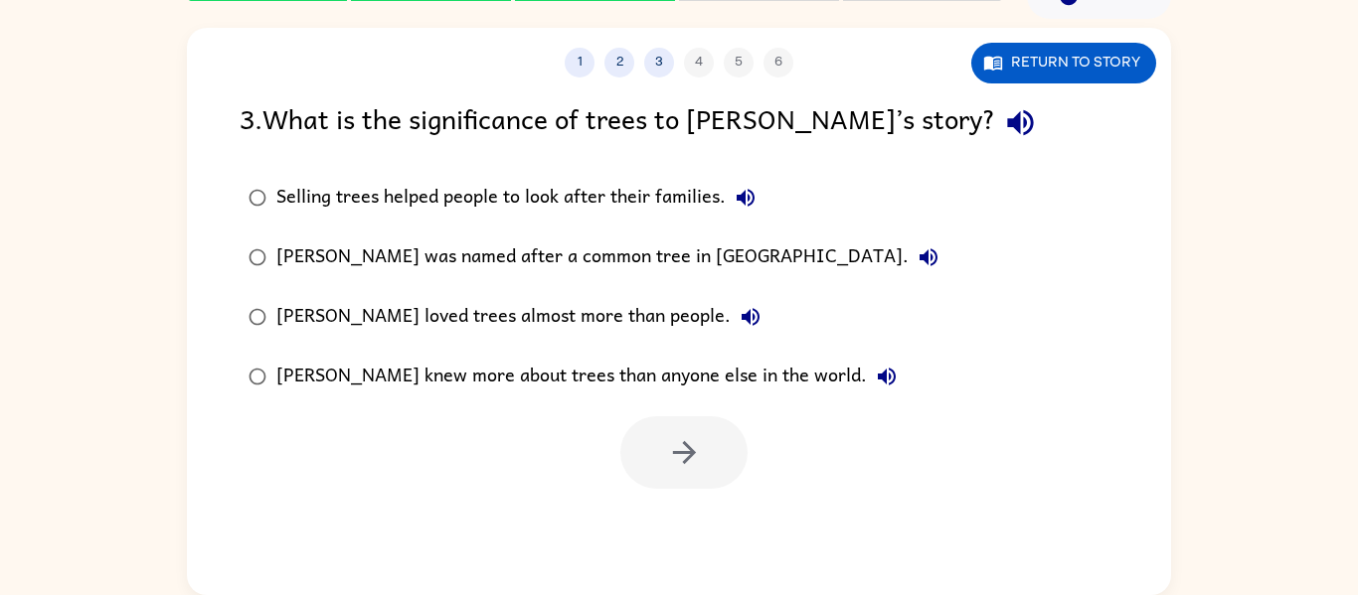
click at [408, 207] on div "Selling trees helped people to look after their families." at bounding box center [520, 198] width 489 height 40
click at [685, 472] on button "button" at bounding box center [683, 452] width 127 height 73
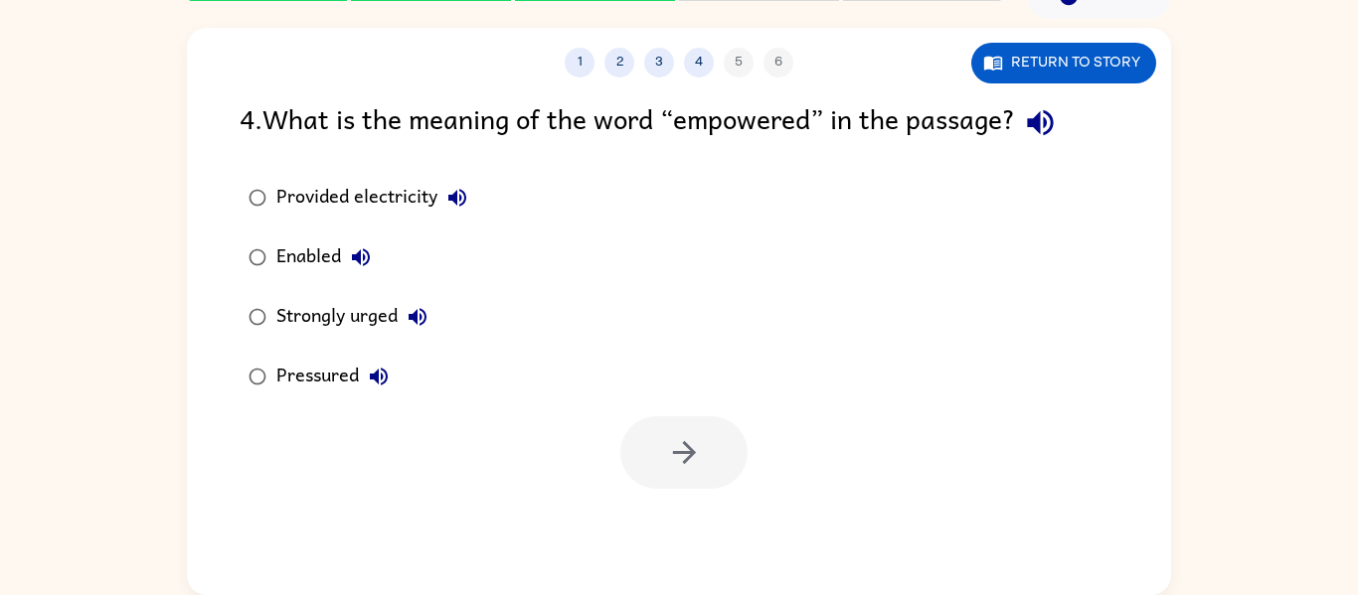
click at [349, 326] on div "Strongly urged" at bounding box center [356, 317] width 161 height 40
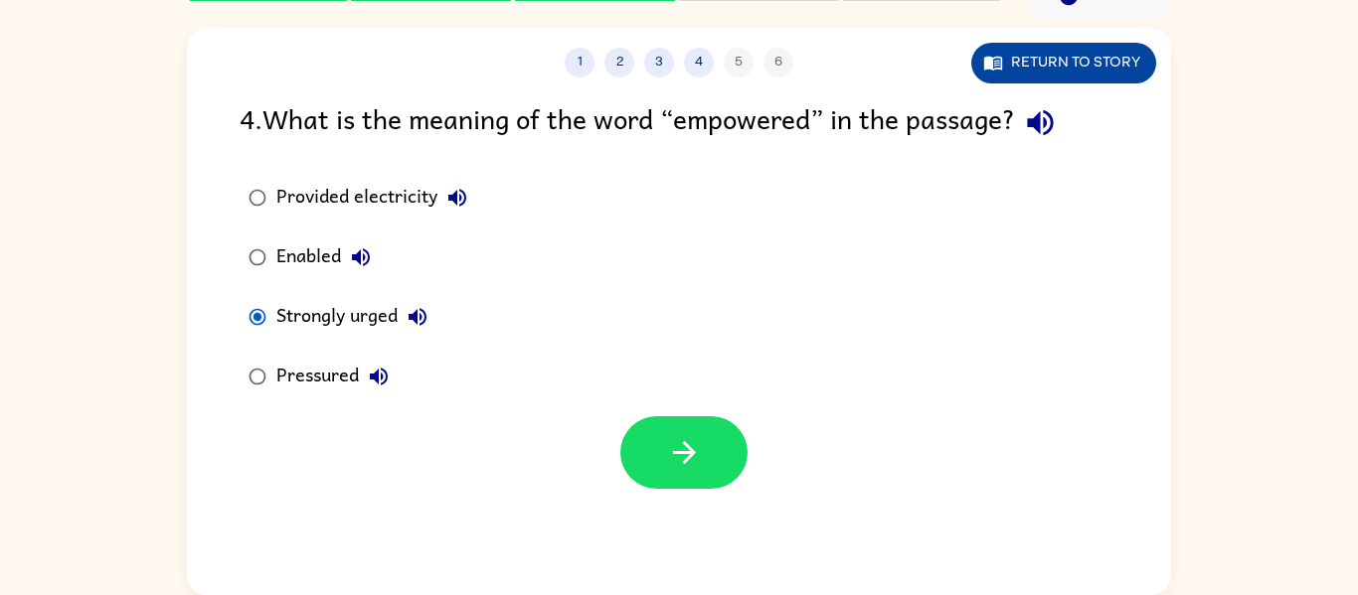
click at [1068, 65] on button "Return to story" at bounding box center [1063, 63] width 185 height 41
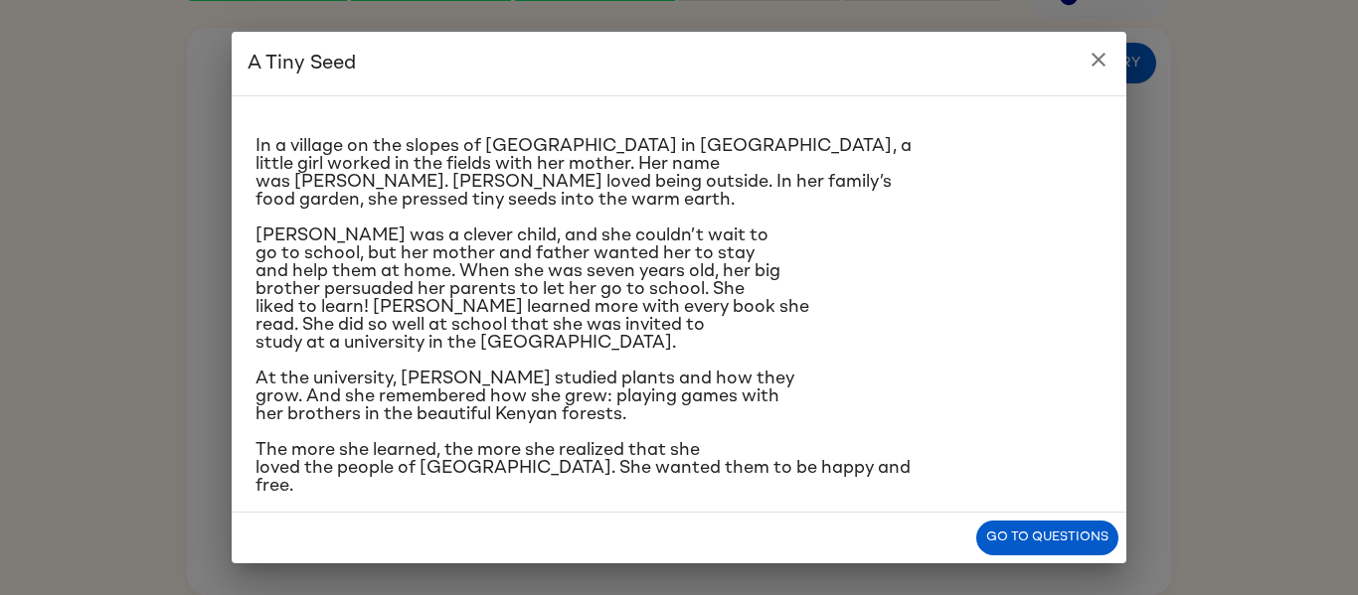
scroll to position [18, 0]
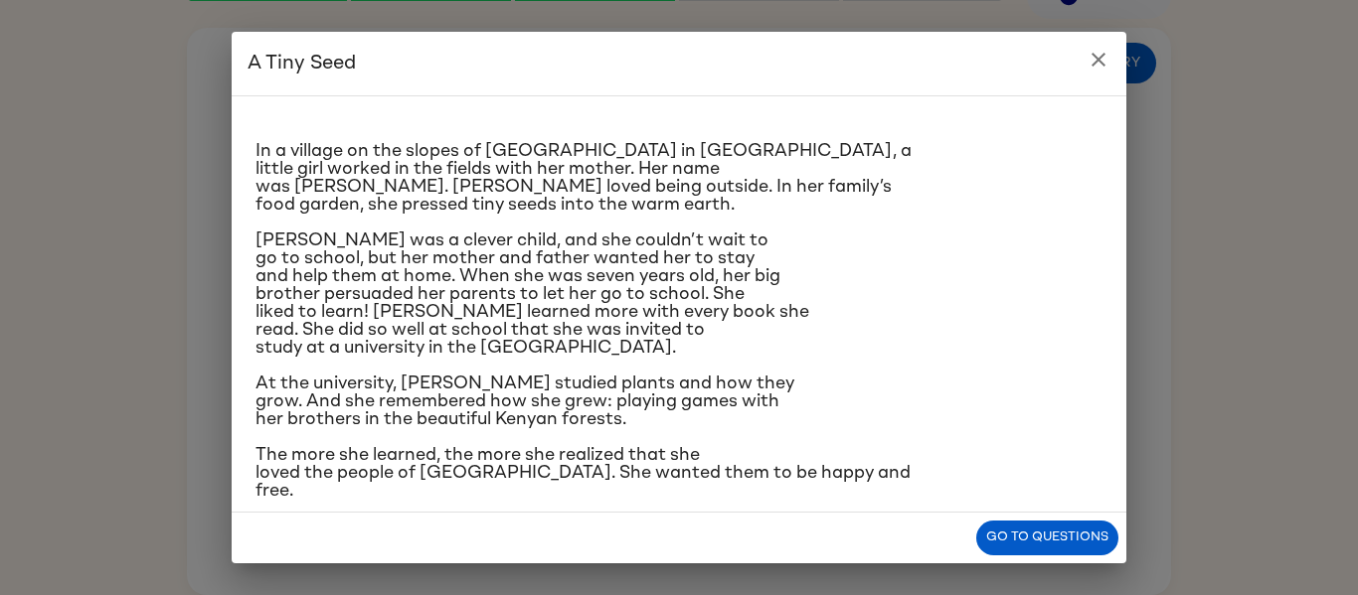
click at [1090, 53] on icon "close" at bounding box center [1098, 60] width 24 height 24
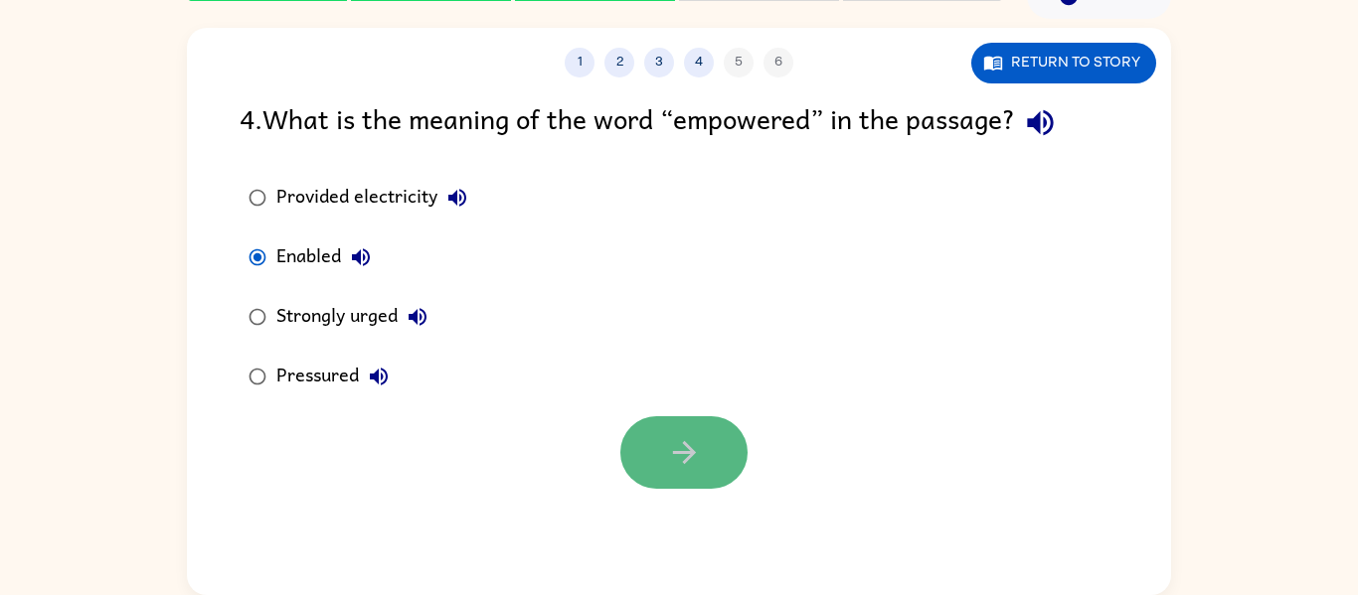
click at [717, 456] on button "button" at bounding box center [683, 452] width 127 height 73
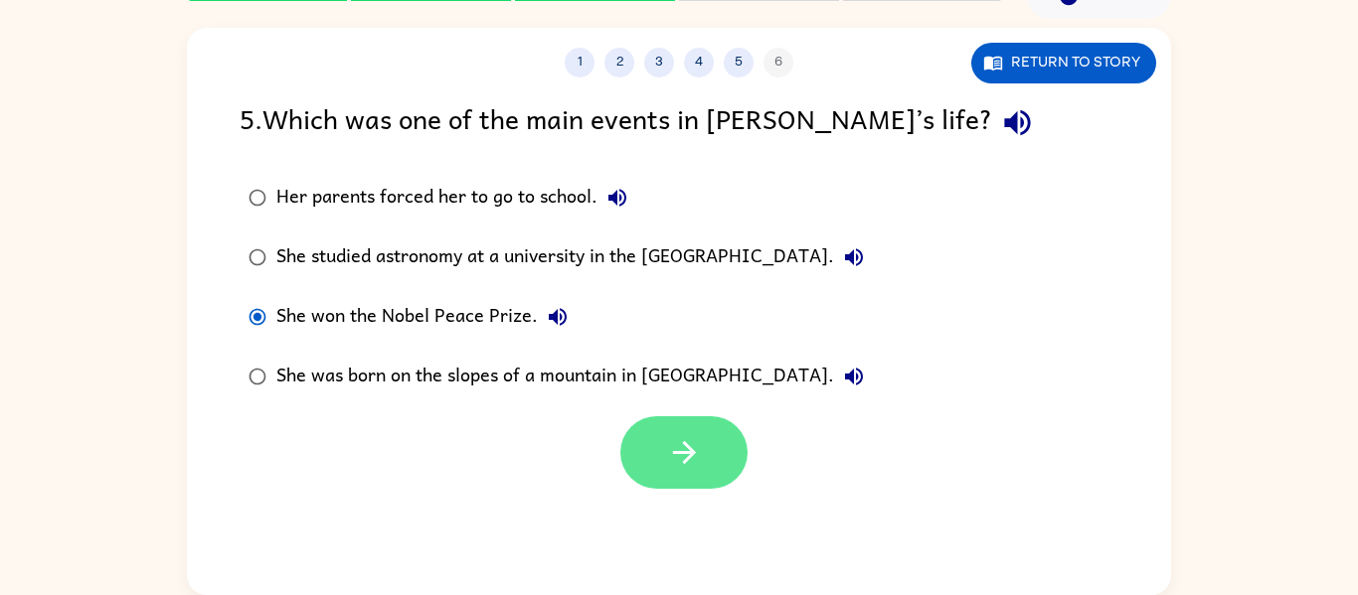
click at [694, 444] on icon "button" at bounding box center [684, 452] width 35 height 35
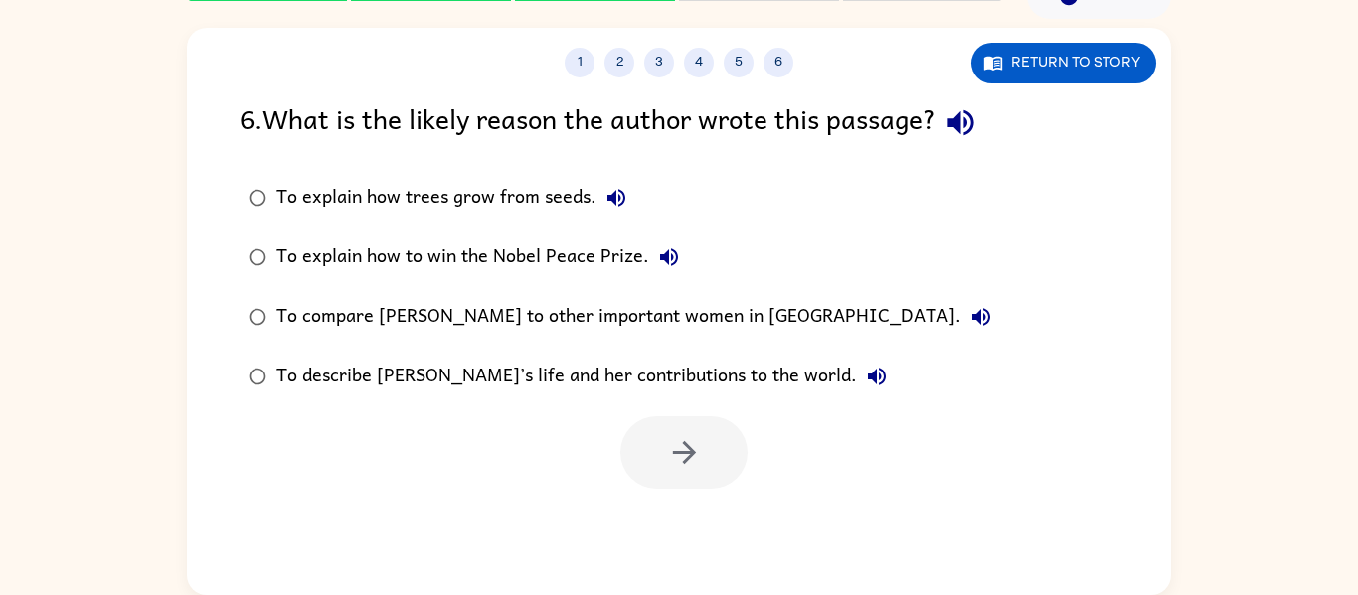
click at [217, 539] on div "1 2 3 4 5 6 Return to story 6 . What is the likely reason the author wrote this…" at bounding box center [679, 311] width 984 height 567
click at [714, 445] on button "button" at bounding box center [683, 452] width 127 height 73
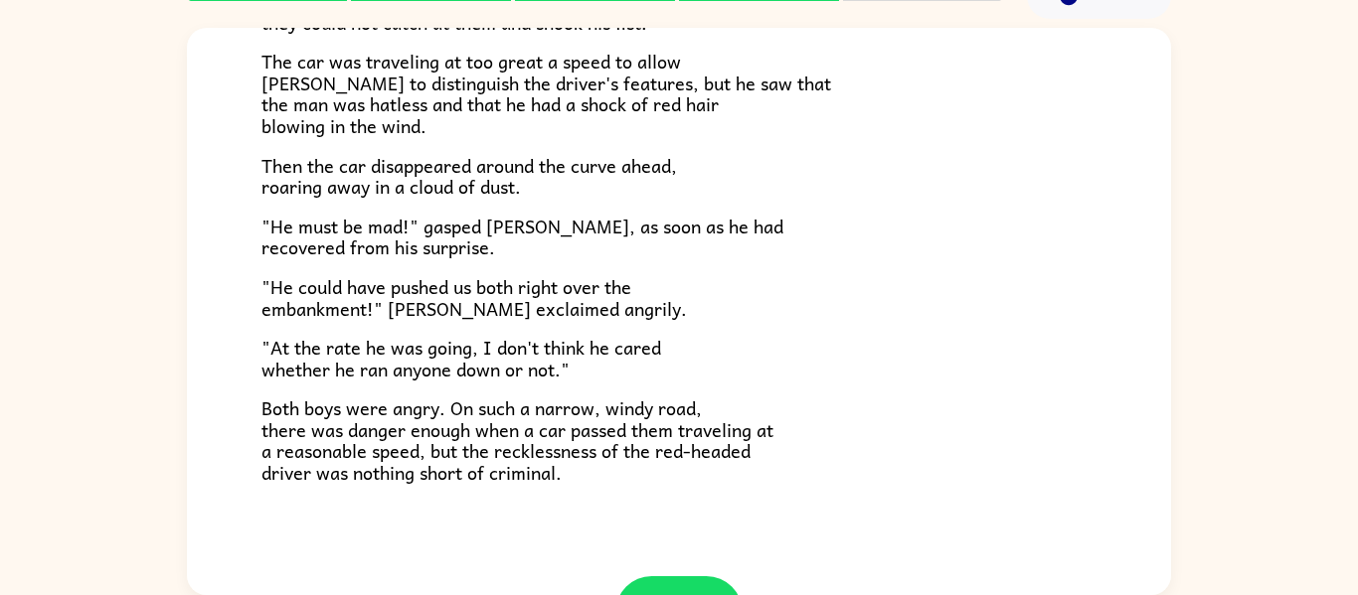
scroll to position [470, 0]
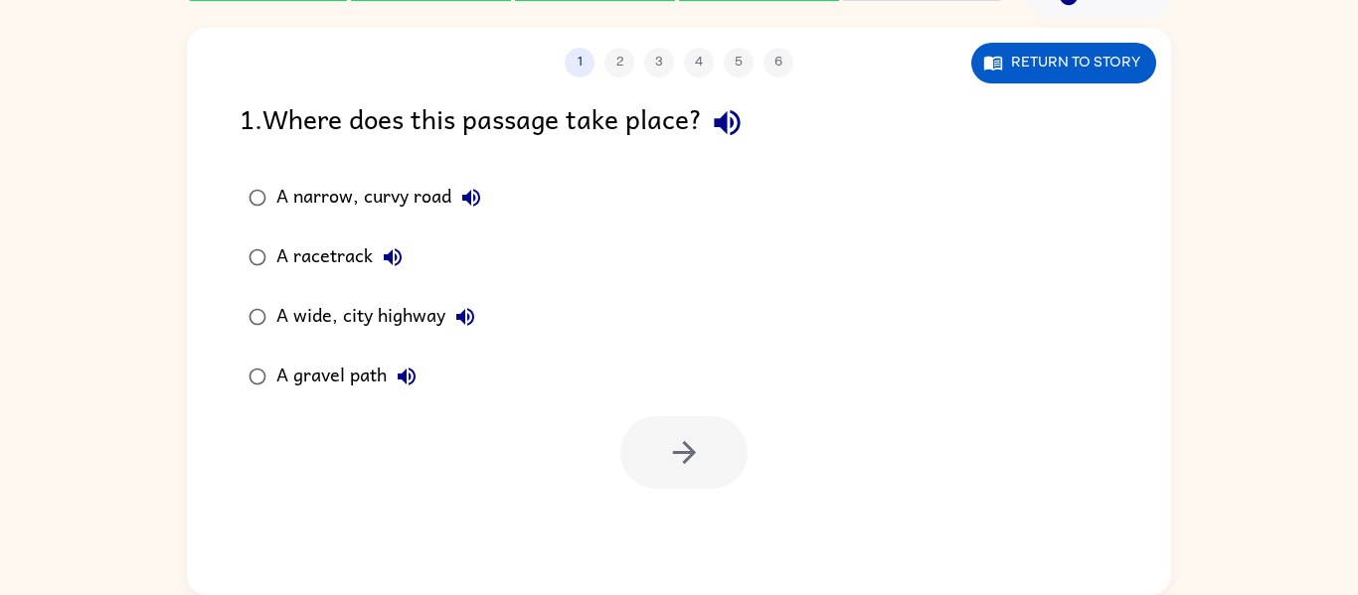
click at [344, 195] on div "A narrow, curvy road" at bounding box center [383, 198] width 215 height 40
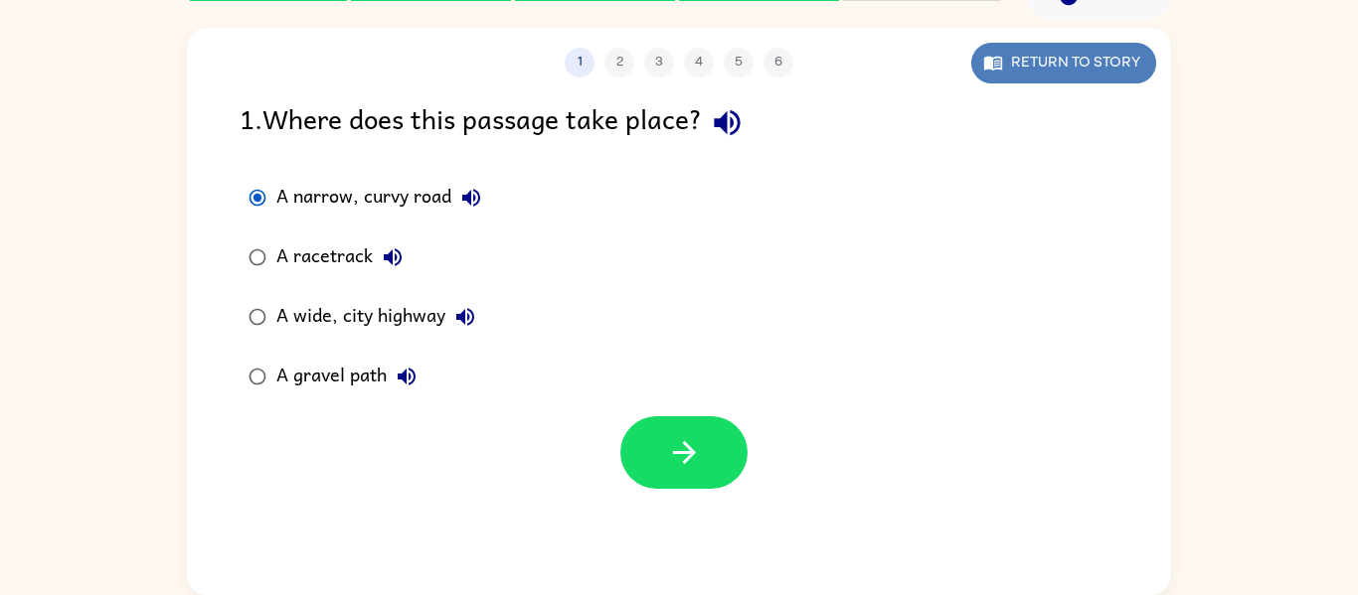
click at [1047, 43] on button "Return to story" at bounding box center [1063, 63] width 185 height 41
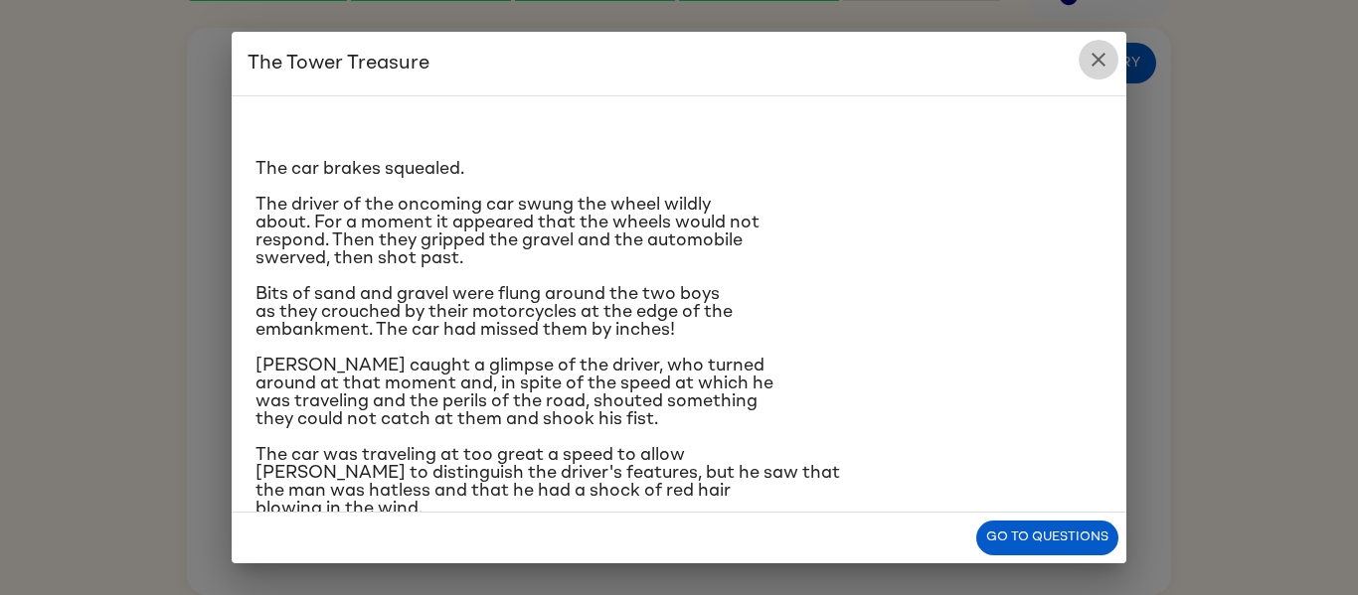
click at [1105, 51] on icon "close" at bounding box center [1098, 60] width 24 height 24
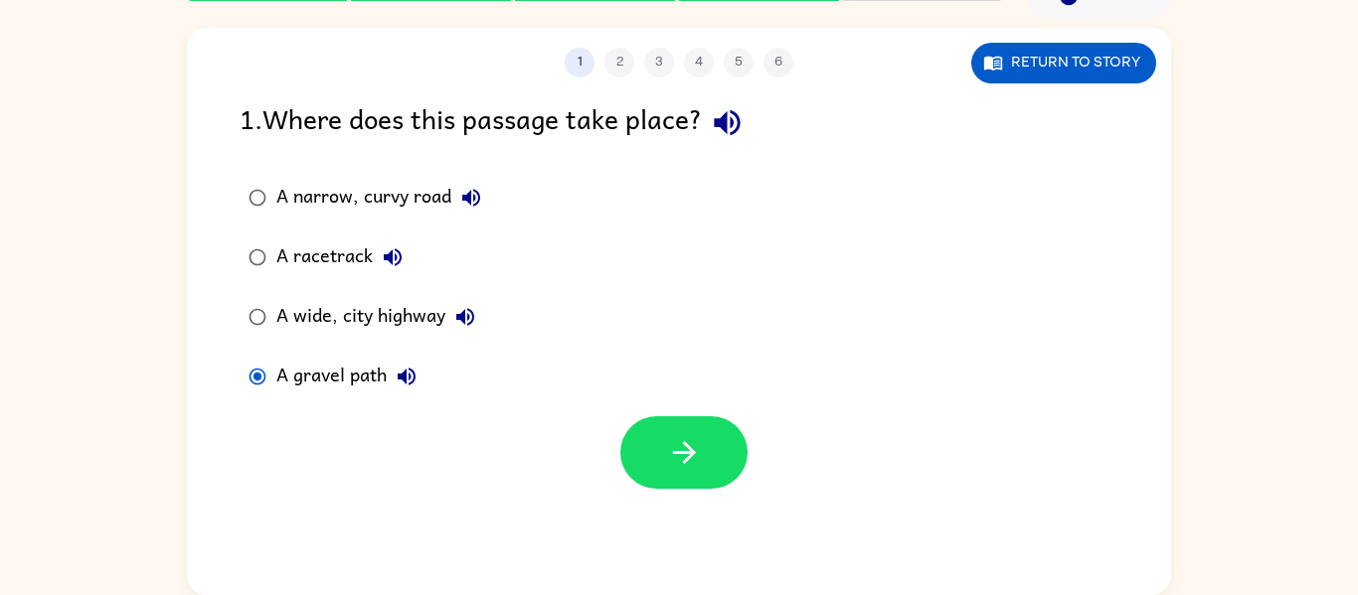
click at [388, 203] on div "A narrow, curvy road" at bounding box center [383, 198] width 215 height 40
click at [678, 429] on button "button" at bounding box center [683, 452] width 127 height 73
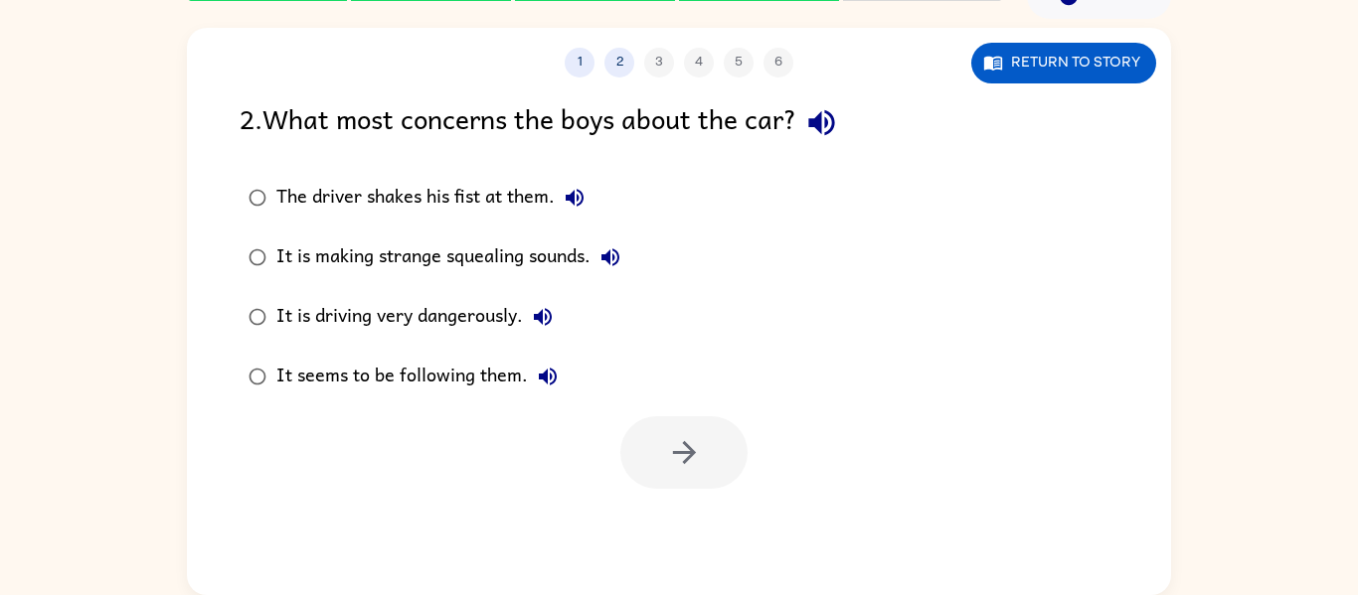
click at [353, 263] on div "It is making strange squealing sounds." at bounding box center [453, 258] width 354 height 40
click at [677, 425] on button "button" at bounding box center [683, 452] width 127 height 73
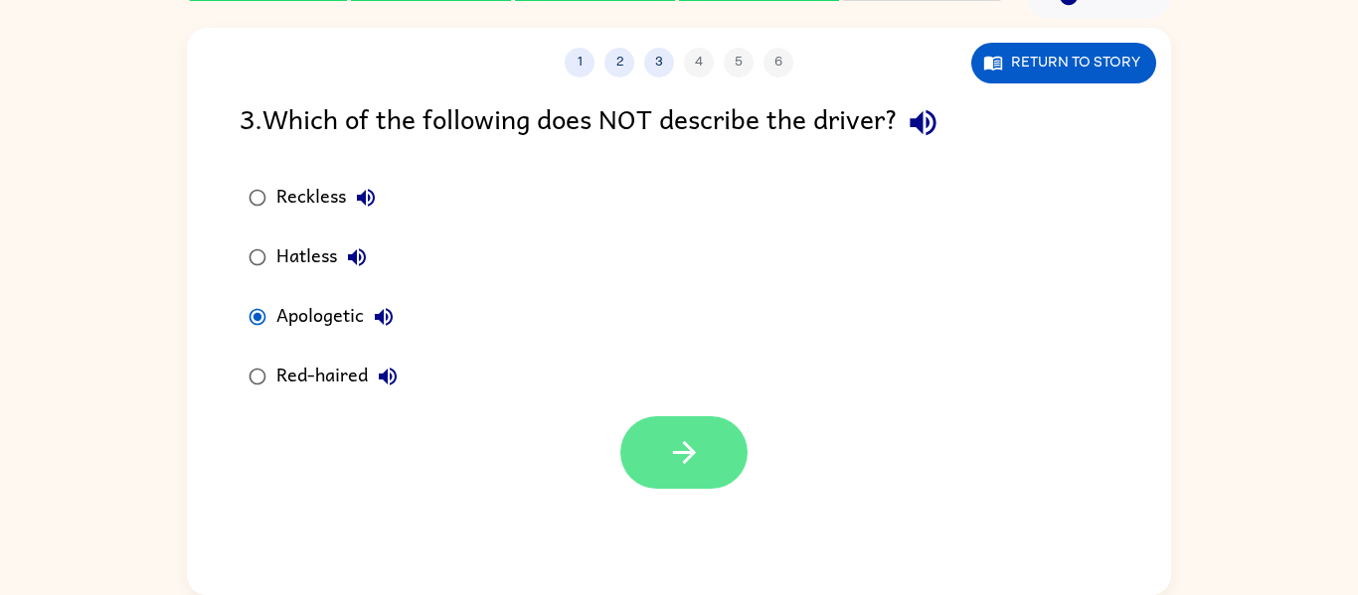
click at [637, 432] on button "button" at bounding box center [683, 452] width 127 height 73
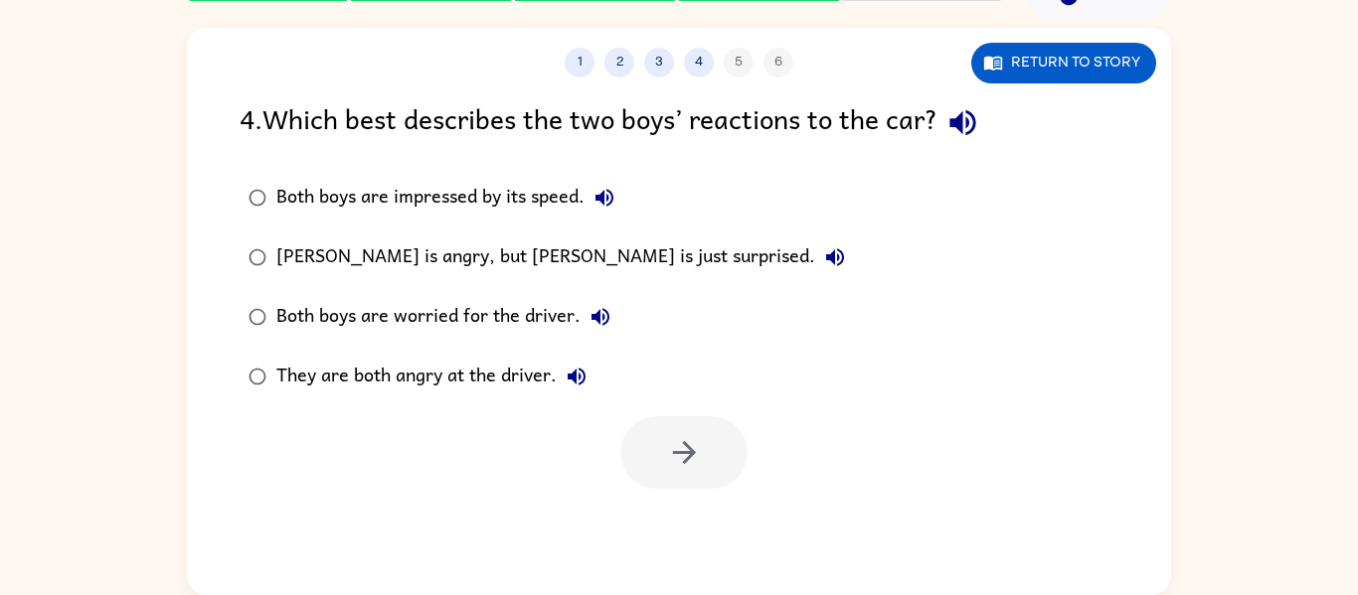
click at [445, 258] on div "[PERSON_NAME] is angry, but [PERSON_NAME] is just surprised." at bounding box center [565, 258] width 578 height 40
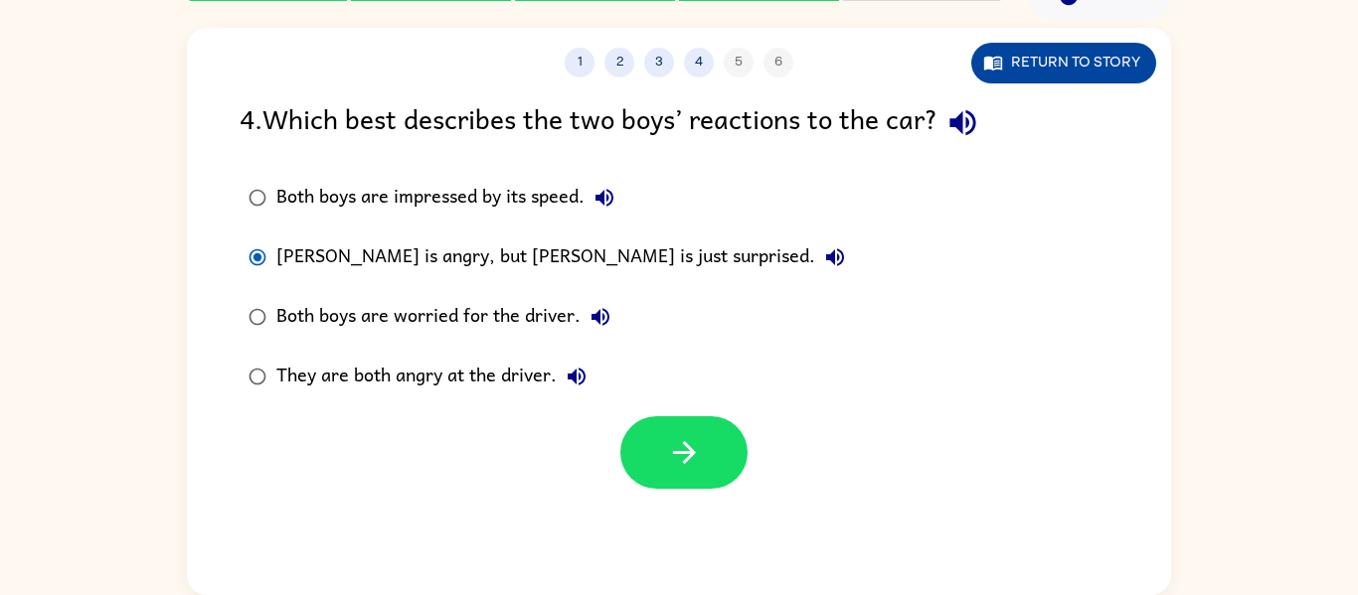
click at [1014, 68] on button "Return to story" at bounding box center [1063, 63] width 185 height 41
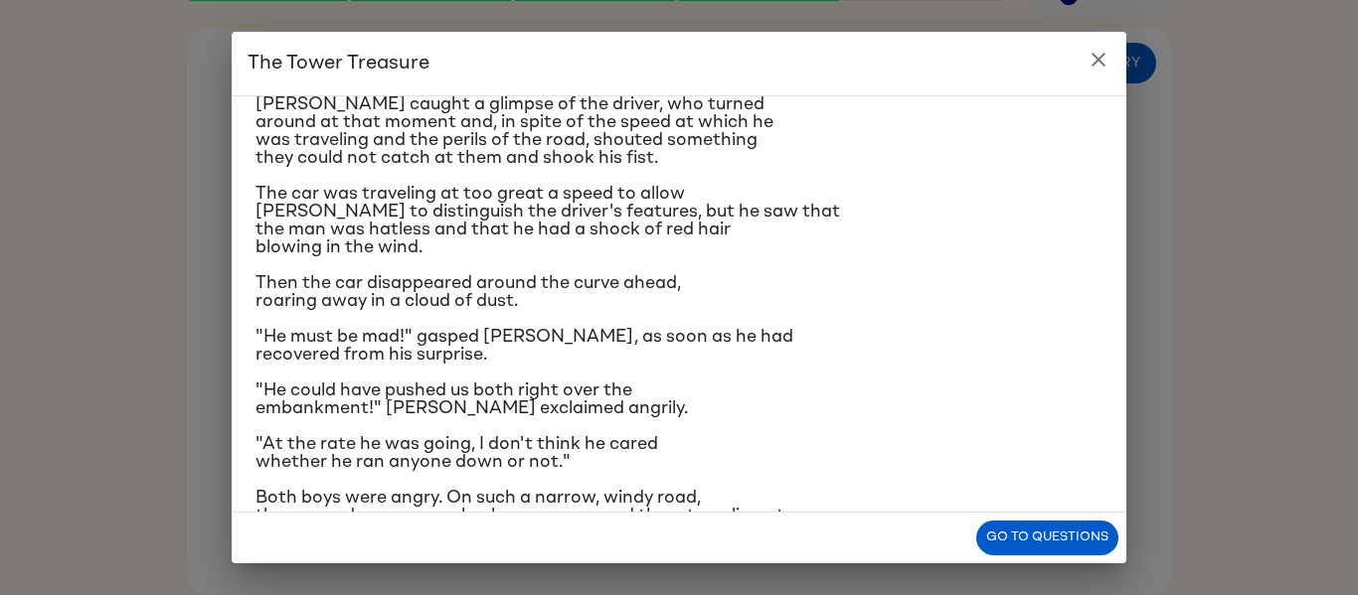
scroll to position [268, 0]
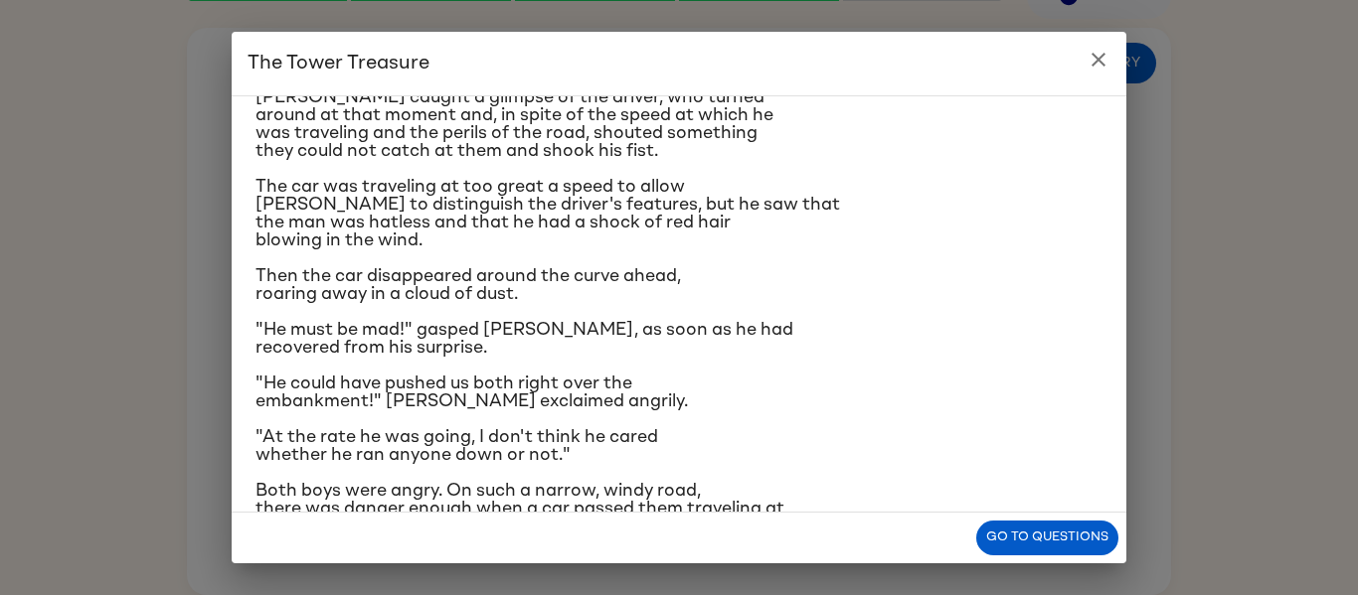
click at [1099, 56] on icon "close" at bounding box center [1098, 60] width 24 height 24
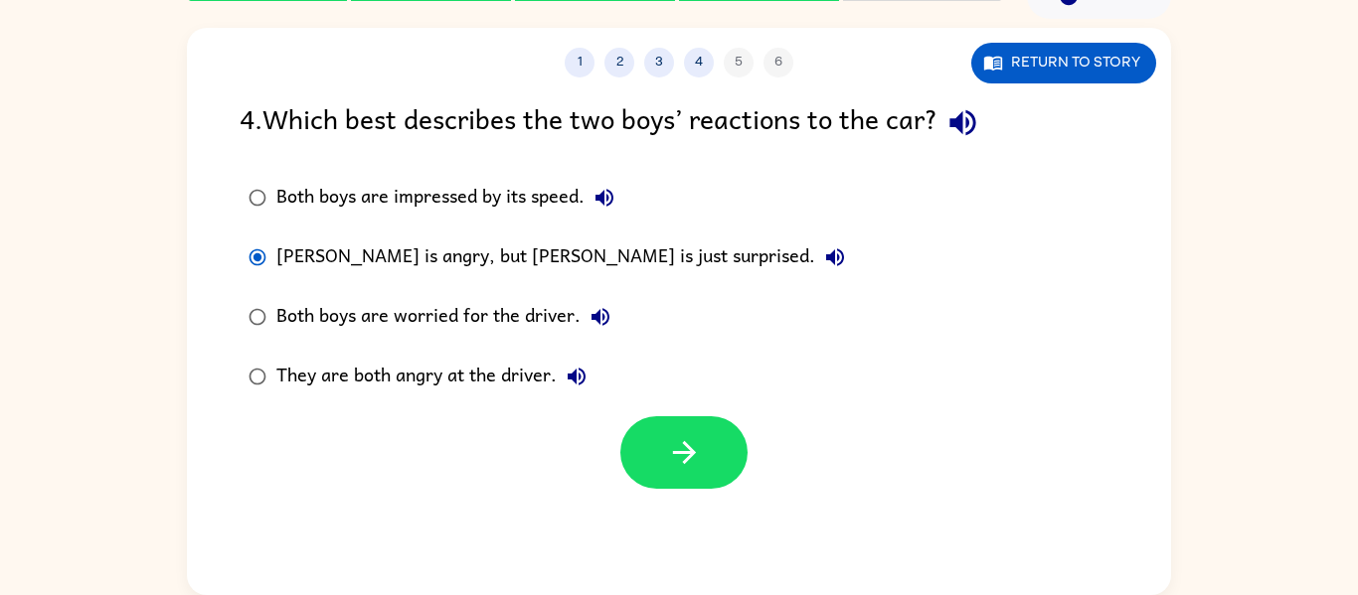
click at [281, 299] on div "Both boys are worried for the driver." at bounding box center [448, 317] width 344 height 40
click at [274, 352] on label "They are both angry at the driver." at bounding box center [547, 377] width 636 height 60
click at [636, 453] on button "button" at bounding box center [683, 452] width 127 height 73
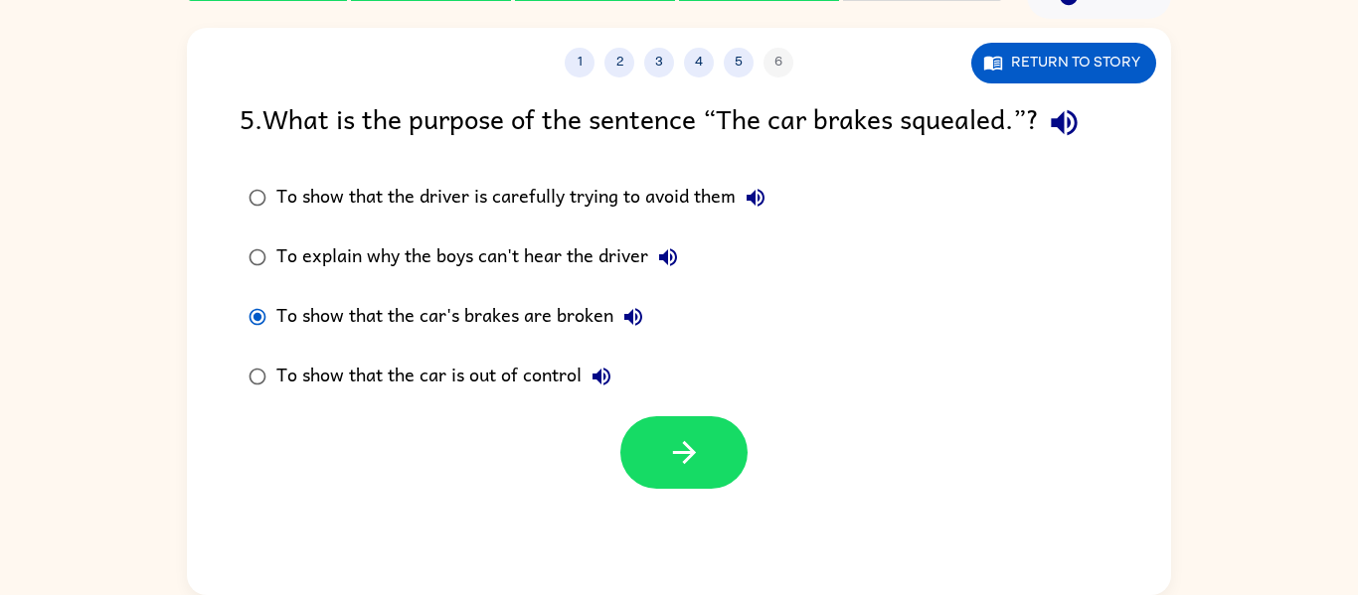
click at [449, 304] on div "To show that the car's brakes are broken" at bounding box center [464, 317] width 377 height 40
click at [640, 424] on button "button" at bounding box center [683, 452] width 127 height 73
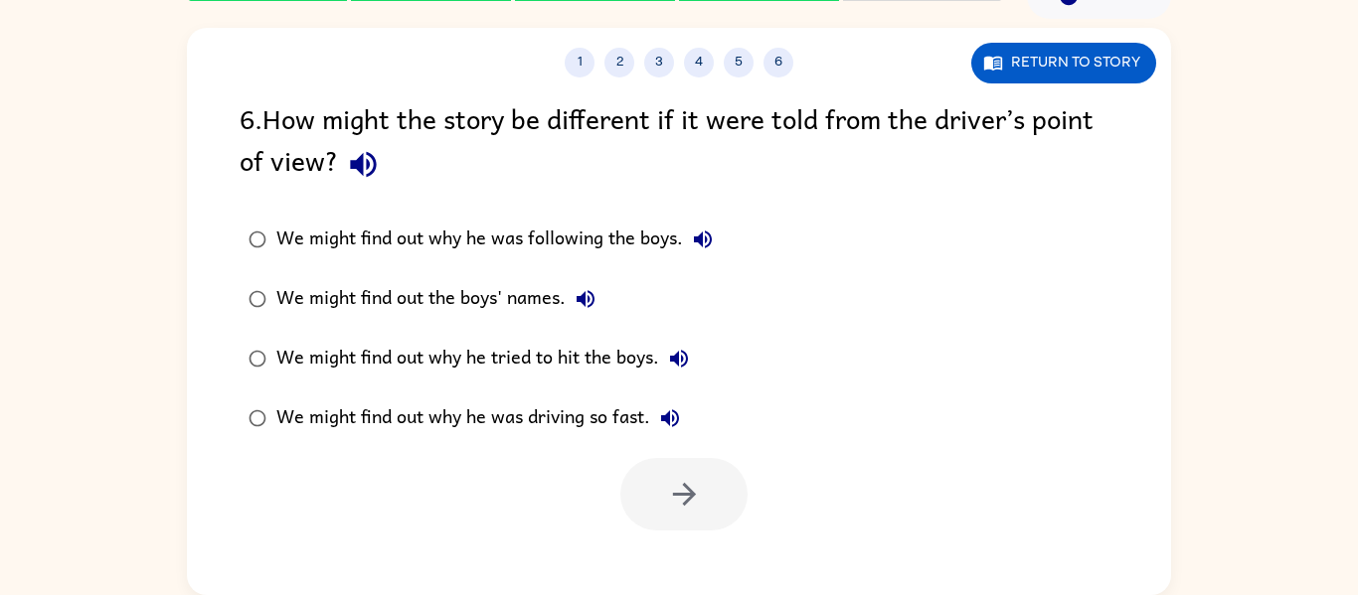
click at [556, 410] on div "We might find out why he was driving so fast." at bounding box center [482, 419] width 413 height 40
click at [651, 486] on button "button" at bounding box center [683, 494] width 127 height 73
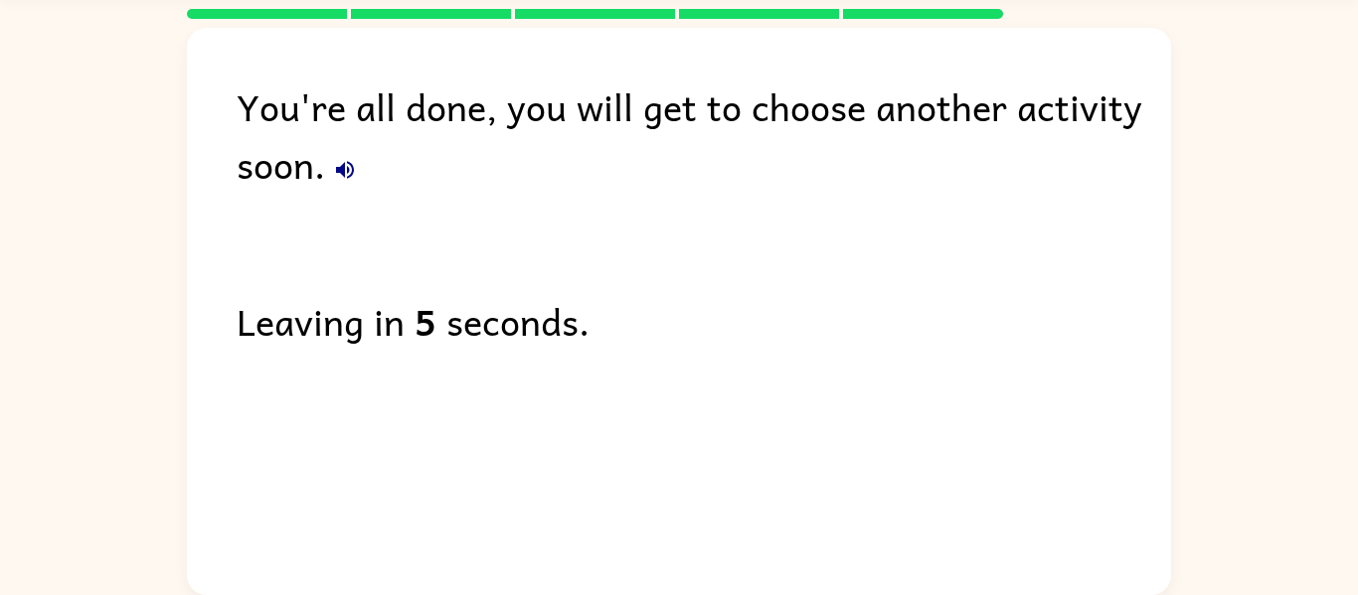
scroll to position [68, 0]
